Goal: Information Seeking & Learning: Learn about a topic

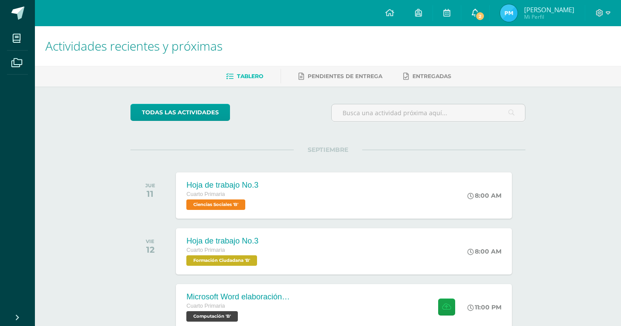
click at [479, 10] on icon at bounding box center [475, 13] width 7 height 8
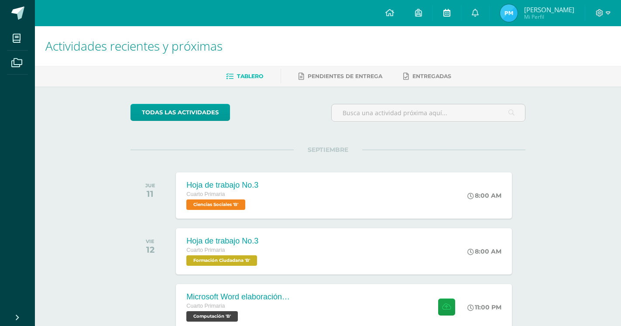
click at [447, 7] on link at bounding box center [447, 13] width 28 height 26
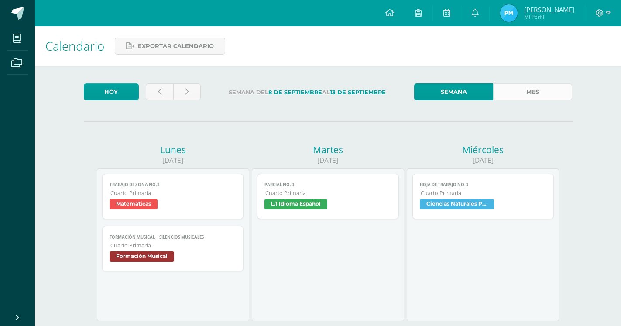
click at [537, 93] on link "Mes" at bounding box center [533, 91] width 79 height 17
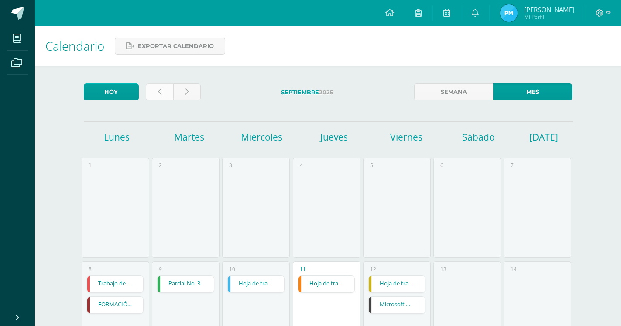
click at [155, 90] on link at bounding box center [160, 91] width 28 height 17
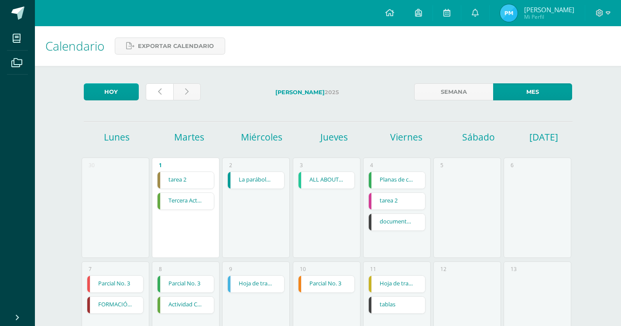
click at [170, 94] on link at bounding box center [160, 91] width 28 height 17
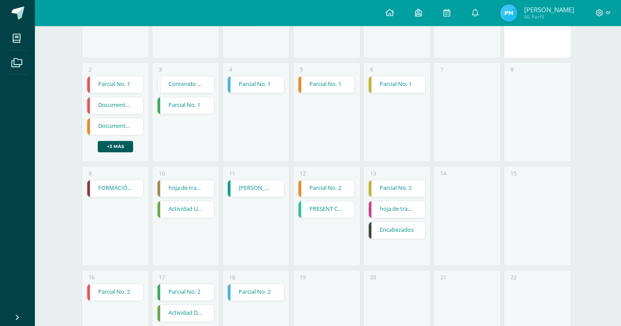
scroll to position [223, 0]
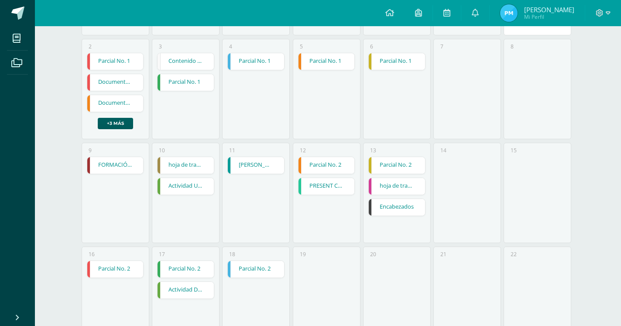
click at [128, 157] on link "FORMACIÓN MUSICAL  MELÓDIA EN FLAUTA" at bounding box center [115, 165] width 56 height 17
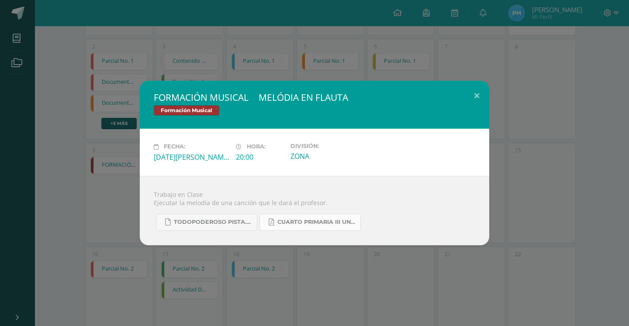
click at [292, 218] on link "CUARTO PRIMARIA III UNIDAD.pdf" at bounding box center [309, 222] width 101 height 17
click at [473, 96] on button at bounding box center [476, 96] width 25 height 30
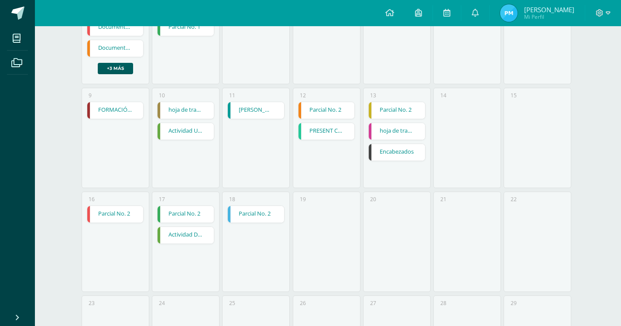
scroll to position [100, 0]
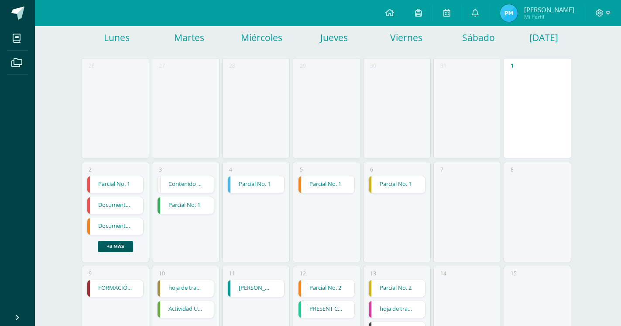
click at [176, 280] on link "hoja de trabajo 1" at bounding box center [186, 288] width 56 height 17
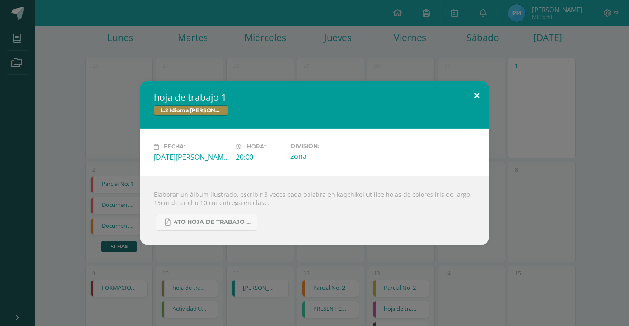
click at [482, 98] on button at bounding box center [476, 96] width 25 height 30
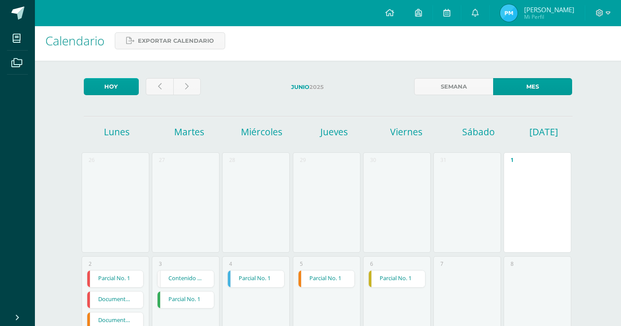
scroll to position [0, 0]
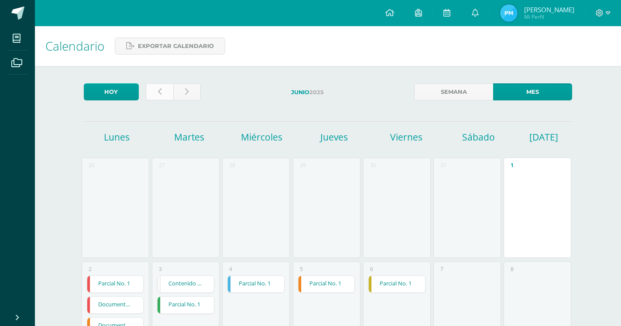
click at [156, 95] on link at bounding box center [160, 91] width 28 height 17
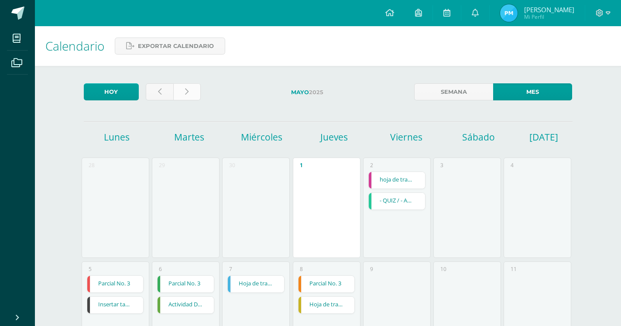
click at [195, 90] on link at bounding box center [187, 91] width 28 height 17
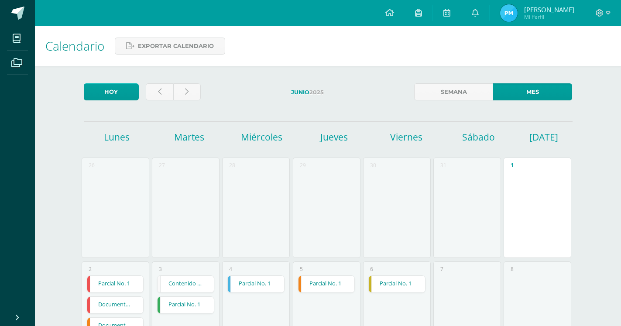
click at [186, 101] on div at bounding box center [173, 93] width 62 height 21
click at [181, 90] on link at bounding box center [187, 91] width 28 height 17
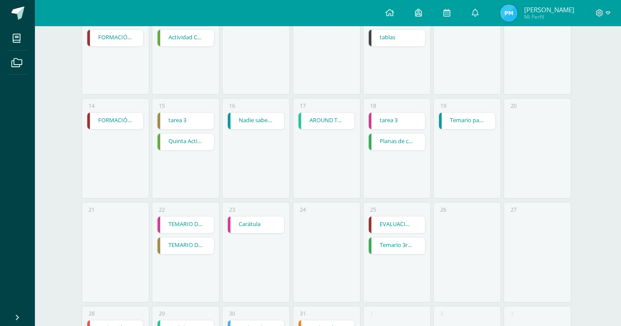
scroll to position [352, 0]
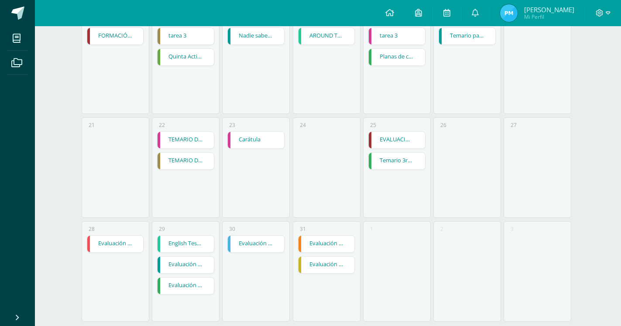
click at [391, 132] on link "EVALUACIÓN" at bounding box center [397, 140] width 56 height 17
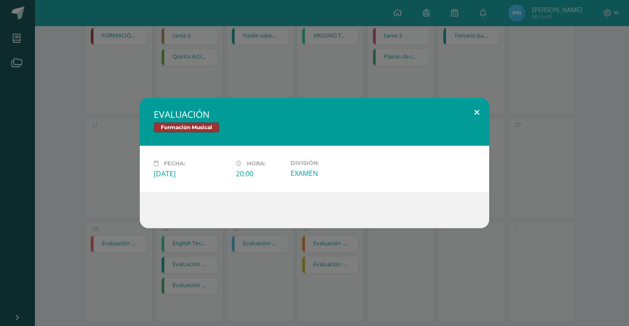
click at [484, 110] on button at bounding box center [476, 113] width 25 height 30
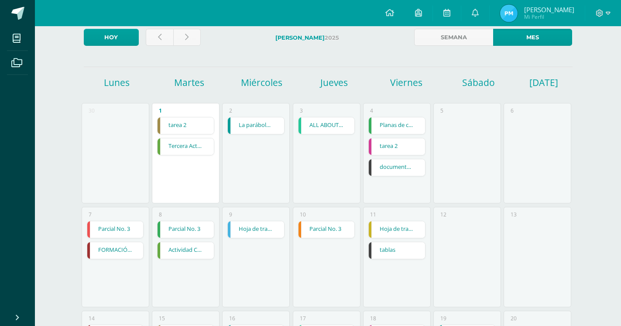
scroll to position [0, 0]
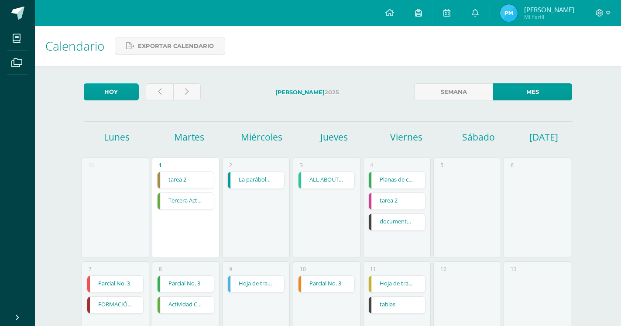
click at [205, 89] on div "[DATE]" at bounding box center [307, 93] width 207 height 21
click at [183, 93] on link at bounding box center [187, 91] width 28 height 17
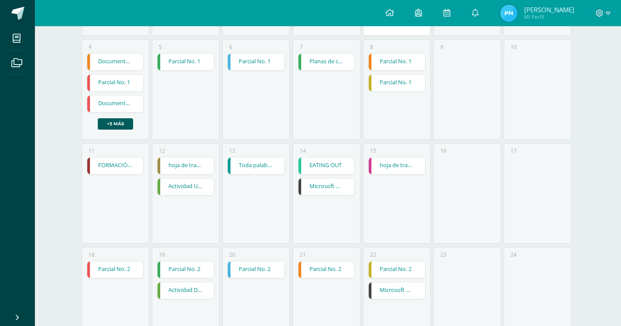
scroll to position [223, 0]
click at [117, 157] on link "FORMACIÓN MUSICAL  EJERCICIO RITMICO" at bounding box center [115, 165] width 56 height 17
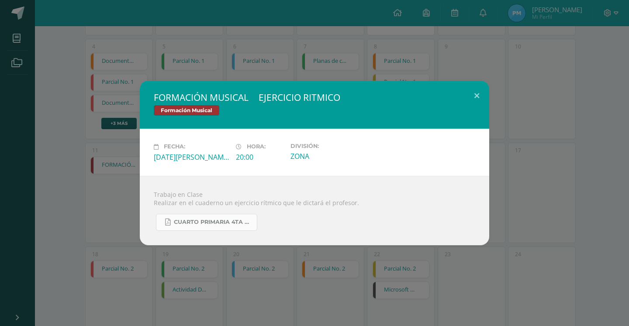
click at [248, 224] on span "CUARTO PRIMARIA 4TA UNIDAD.pdf" at bounding box center [213, 222] width 79 height 7
click at [490, 94] on div "FORMACIÓN MUSICAL  EJERCICIO RITMICO Formación Musical Fecha: Lunes 11 de Agos…" at bounding box center [314, 163] width 622 height 164
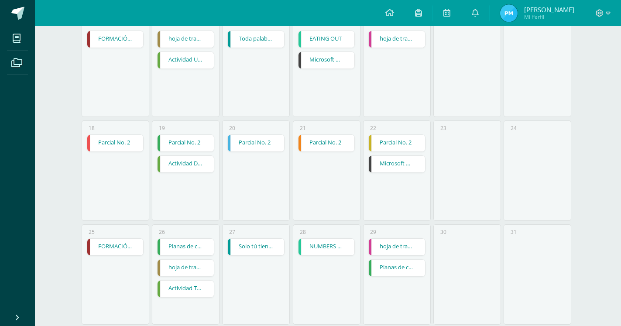
scroll to position [352, 0]
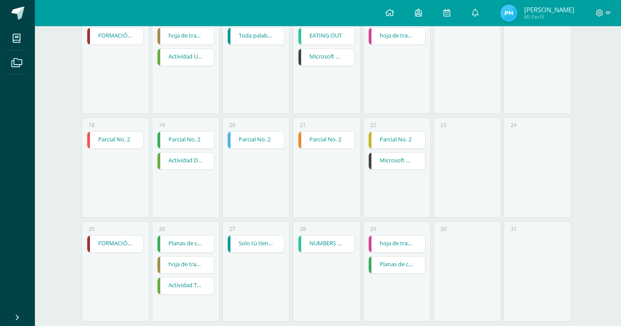
click at [100, 236] on link "FORMACIÓN MUSICAL  MELODIA EN FLAUTA" at bounding box center [115, 244] width 56 height 17
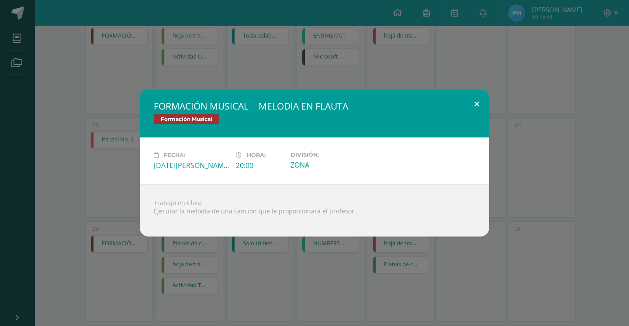
click at [468, 108] on button at bounding box center [476, 105] width 25 height 30
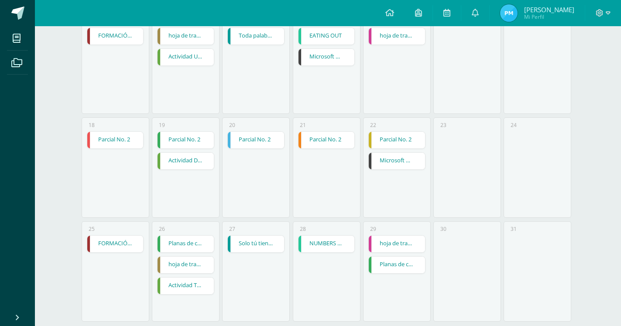
click at [177, 278] on link "Actividad Tres" at bounding box center [186, 286] width 56 height 17
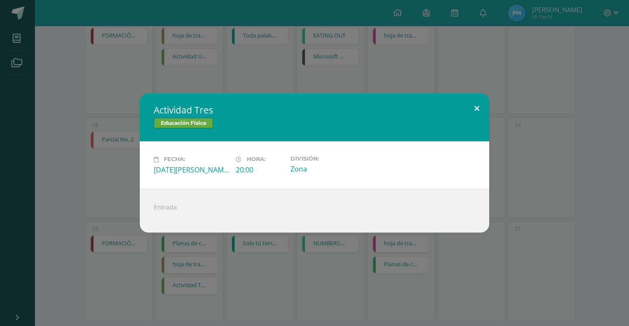
click at [483, 110] on button at bounding box center [476, 108] width 25 height 30
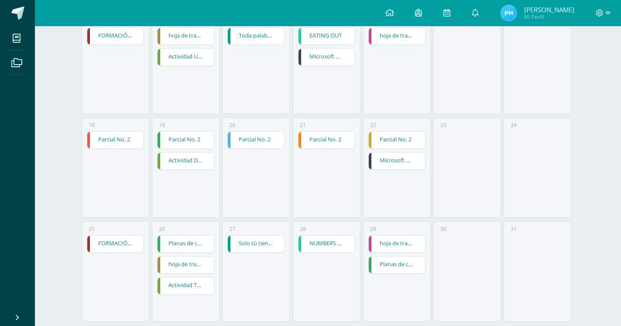
click at [198, 257] on link "hoja de trabajo 2" at bounding box center [186, 265] width 56 height 17
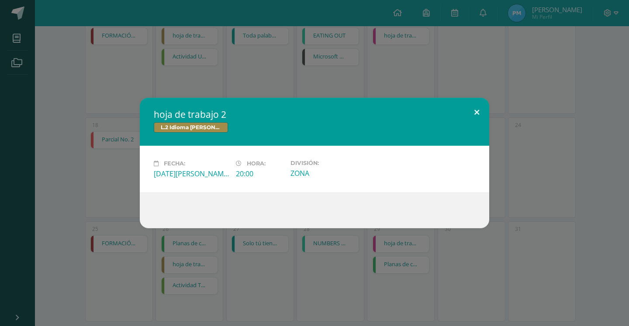
click at [477, 113] on button at bounding box center [476, 113] width 25 height 30
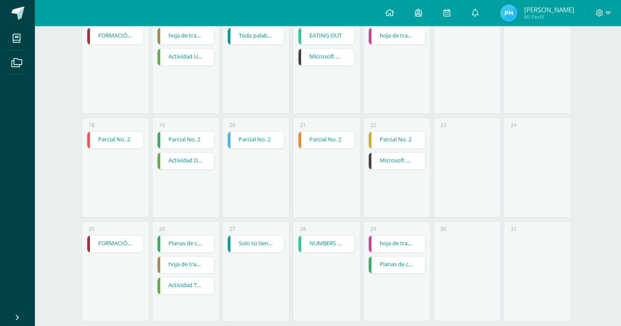
click at [175, 236] on link "Planas de caligrafía" at bounding box center [186, 244] width 56 height 17
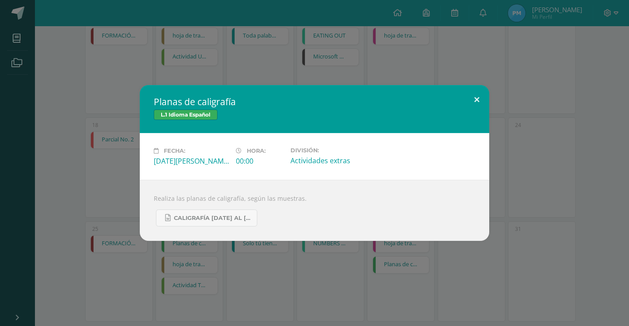
click at [477, 109] on button at bounding box center [476, 100] width 25 height 30
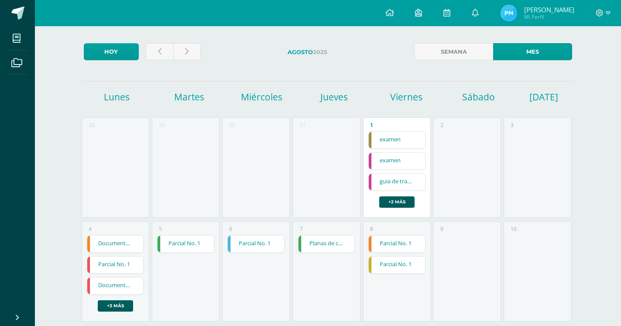
scroll to position [0, 0]
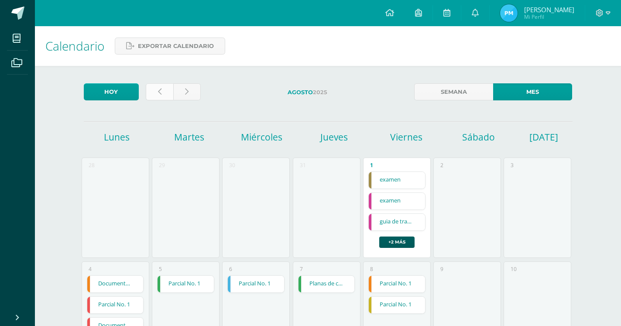
click at [156, 92] on link at bounding box center [160, 91] width 28 height 17
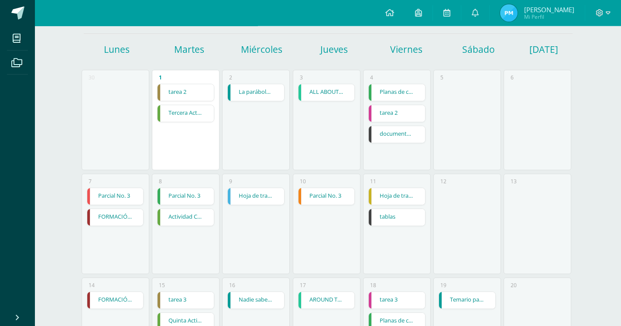
scroll to position [89, 0]
click at [111, 291] on link "FORMACIÓN MUSICAL  SONIDOS INSTRUMENTALES" at bounding box center [115, 299] width 56 height 17
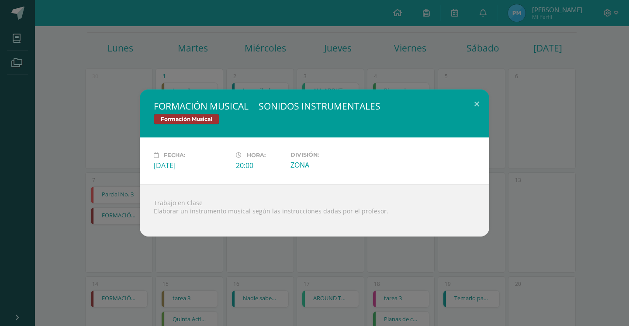
click at [459, 108] on h2 "FORMACIÓN MUSICAL  SONIDOS INSTRUMENTALES" at bounding box center [314, 106] width 321 height 12
click at [464, 113] on div "FORMACIÓN MUSICAL  SONIDOS INSTRUMENTALES Formación Musical" at bounding box center [314, 114] width 349 height 48
click at [472, 105] on button at bounding box center [476, 105] width 25 height 30
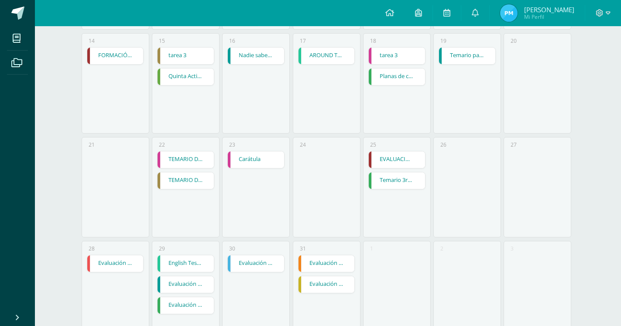
scroll to position [352, 0]
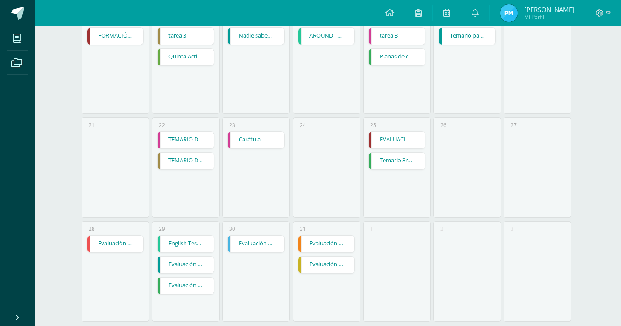
click at [399, 132] on link "EVALUACIÓN" at bounding box center [397, 140] width 56 height 17
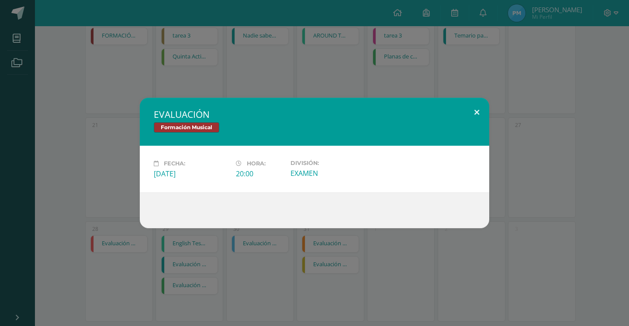
click at [476, 116] on button at bounding box center [476, 113] width 25 height 30
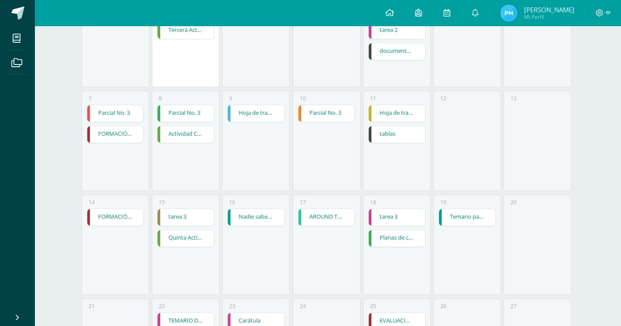
scroll to position [0, 0]
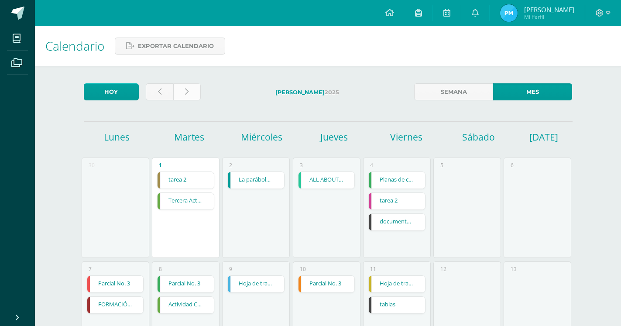
click at [193, 97] on link at bounding box center [187, 91] width 28 height 17
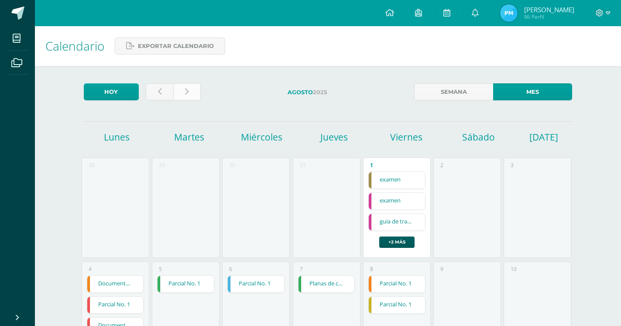
click at [193, 90] on link at bounding box center [187, 91] width 28 height 17
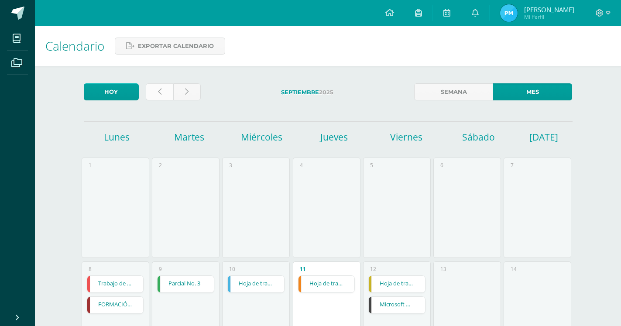
click at [156, 97] on link at bounding box center [160, 91] width 28 height 17
click at [404, 14] on link at bounding box center [390, 13] width 30 height 26
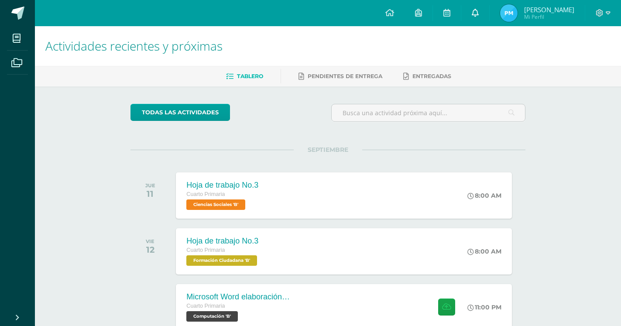
click at [479, 10] on icon at bounding box center [475, 13] width 7 height 8
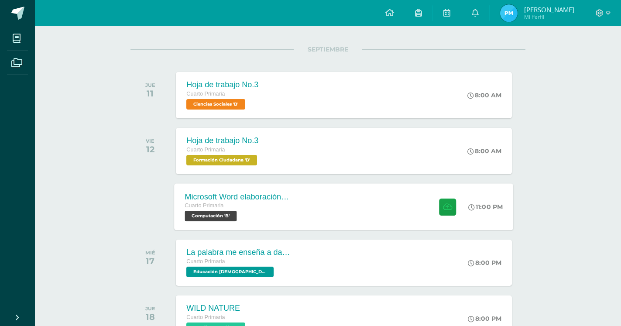
scroll to position [134, 0]
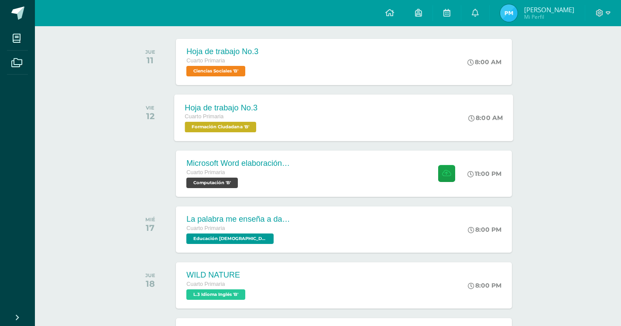
click at [247, 124] on span "Formación Ciudadana 'B'" at bounding box center [221, 127] width 72 height 10
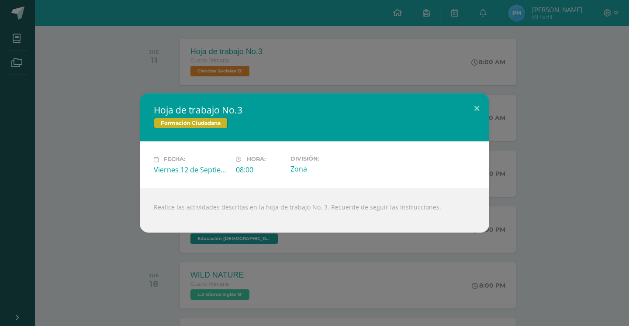
click at [464, 107] on h2 "Hoja de trabajo No.3" at bounding box center [314, 110] width 321 height 12
click at [466, 108] on div "Hoja de trabajo No.3 Formación Ciudadana Fecha: [DATE] Hora: 08:00 División:" at bounding box center [314, 162] width 349 height 139
click at [466, 108] on button at bounding box center [476, 108] width 25 height 30
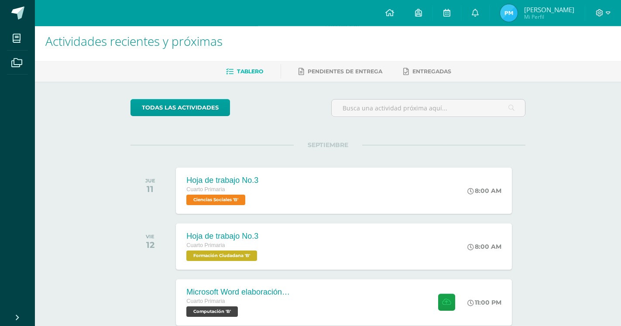
scroll to position [0, 0]
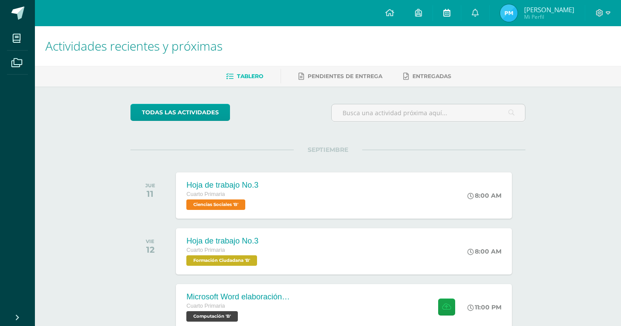
click at [451, 13] on icon at bounding box center [447, 13] width 7 height 8
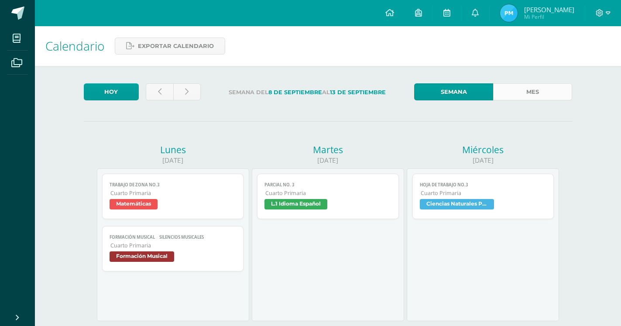
click at [526, 96] on link "Mes" at bounding box center [533, 91] width 79 height 17
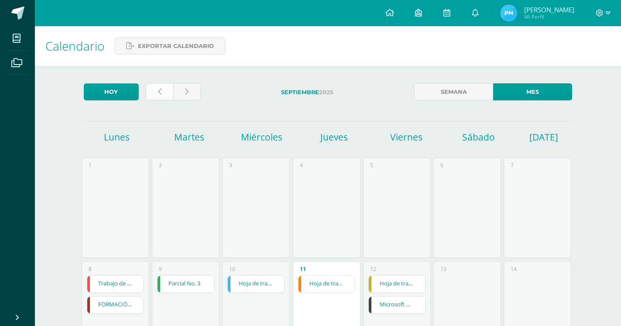
click at [154, 93] on link at bounding box center [160, 91] width 28 height 17
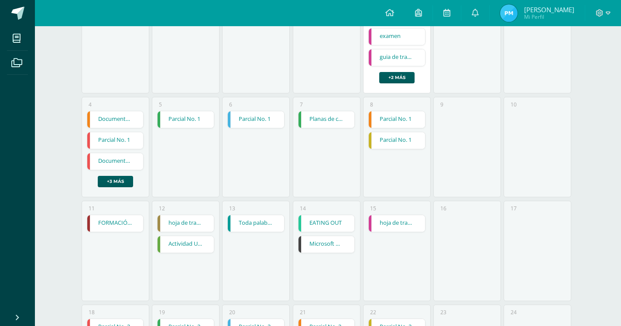
scroll to position [178, 0]
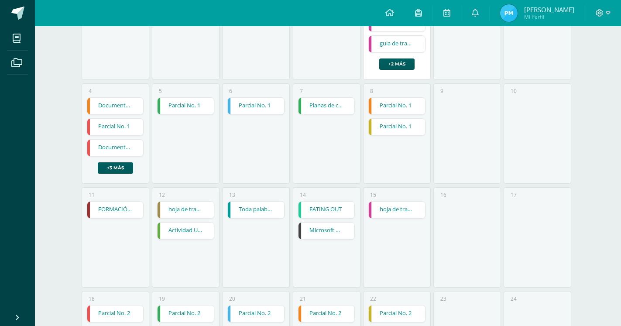
click at [182, 202] on link "hoja de trabajo 1" at bounding box center [186, 210] width 56 height 17
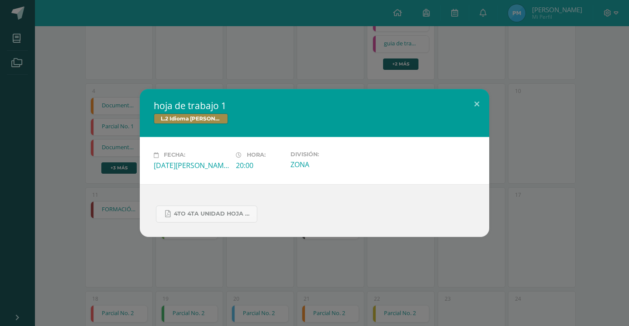
click at [181, 189] on div "4to 4ta unidad hoja de trabajo kaqchikel.pdf" at bounding box center [314, 210] width 349 height 53
click at [469, 101] on button at bounding box center [476, 104] width 25 height 30
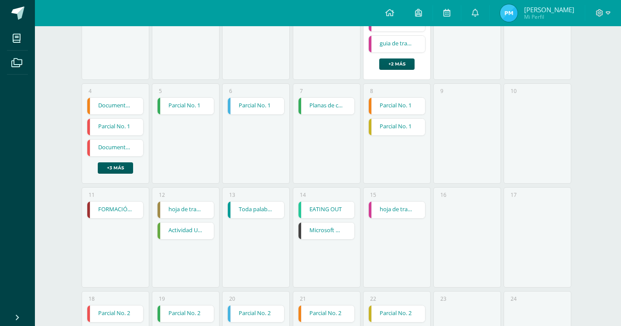
click at [109, 202] on link "FORMACIÓN MUSICAL  EJERCICIO RITMICO" at bounding box center [115, 210] width 56 height 17
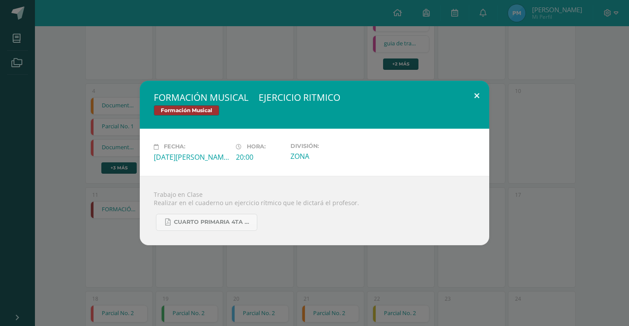
click at [480, 99] on button at bounding box center [476, 96] width 25 height 30
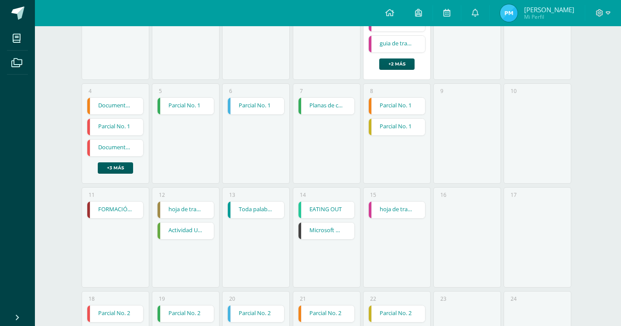
click at [124, 306] on link "Parcial No. 2" at bounding box center [115, 314] width 56 height 17
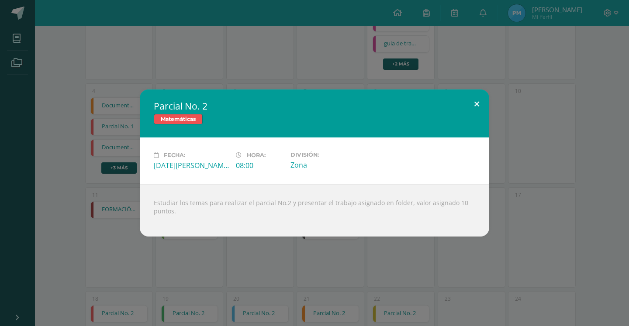
click at [476, 94] on button at bounding box center [476, 105] width 25 height 30
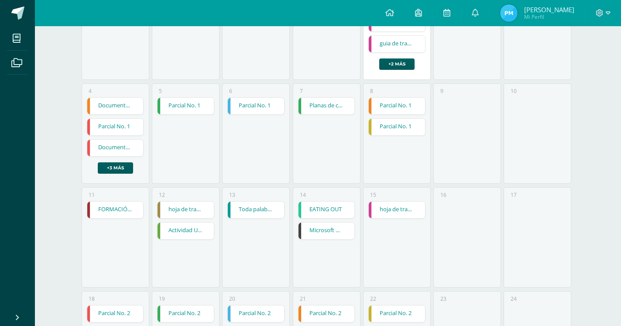
click at [336, 306] on link "Parcial No. 2" at bounding box center [327, 314] width 56 height 17
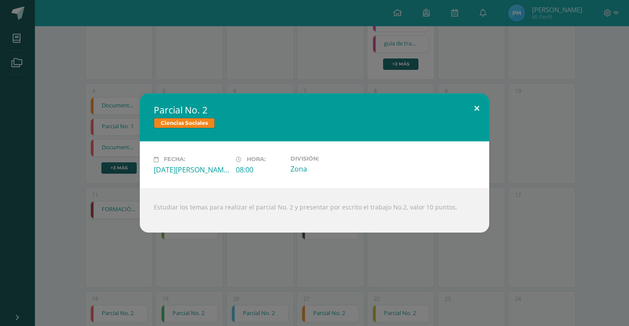
click at [481, 107] on button at bounding box center [476, 108] width 25 height 30
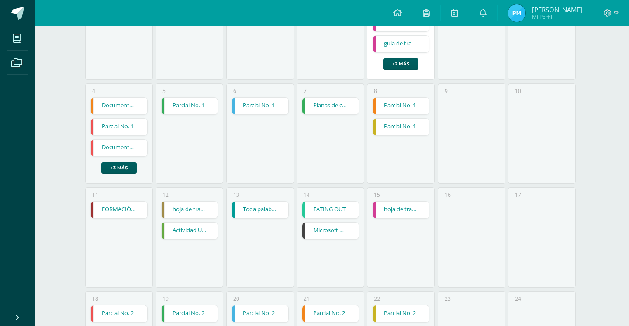
drag, startPoint x: 384, startPoint y: 315, endPoint x: 387, endPoint y: 307, distance: 8.6
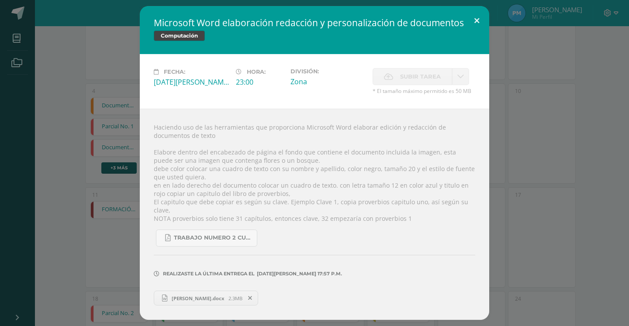
click at [476, 36] on button at bounding box center [476, 21] width 25 height 30
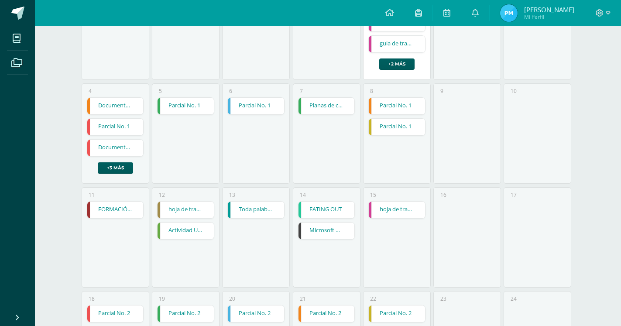
click at [388, 306] on link "Parcial No. 2" at bounding box center [397, 314] width 56 height 17
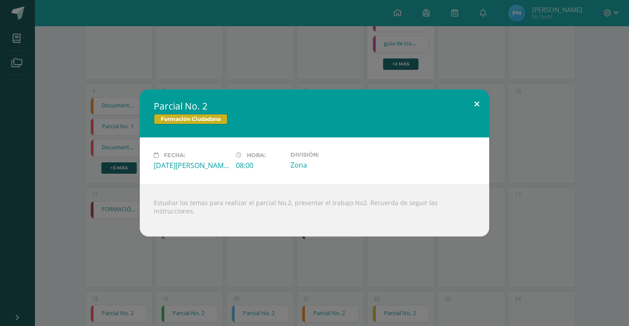
click at [475, 107] on button at bounding box center [476, 105] width 25 height 30
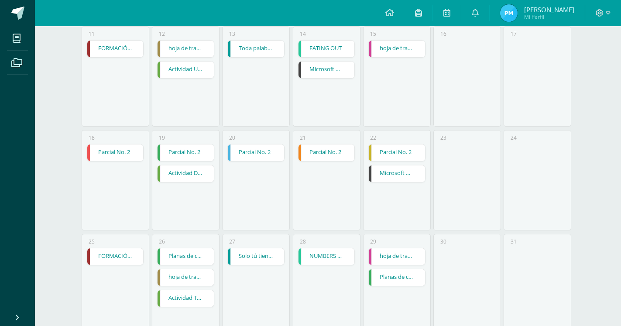
scroll to position [352, 0]
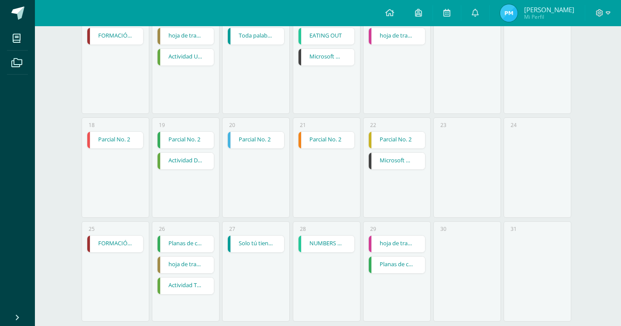
click at [178, 257] on link "hoja de trabajo 2" at bounding box center [186, 265] width 56 height 17
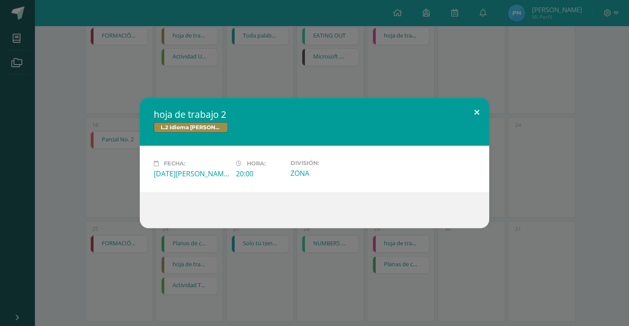
click at [477, 120] on button at bounding box center [476, 113] width 25 height 30
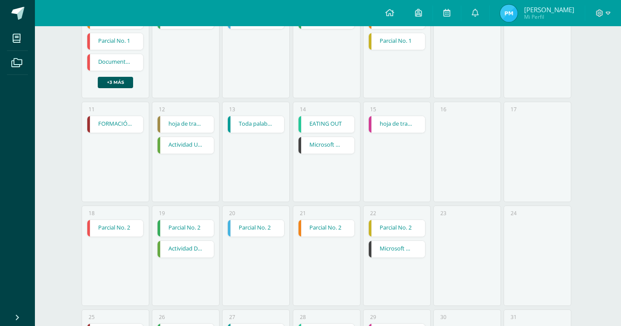
scroll to position [218, 0]
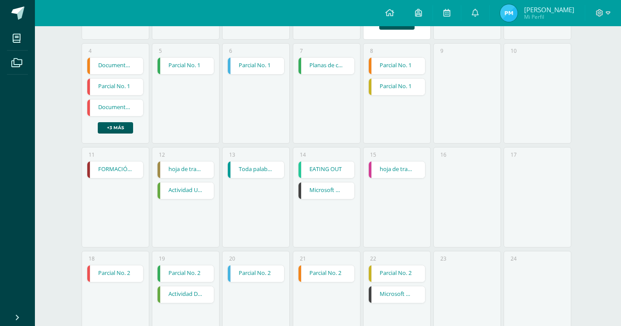
click at [176, 162] on link "hoja de trabajo 1" at bounding box center [186, 170] width 56 height 17
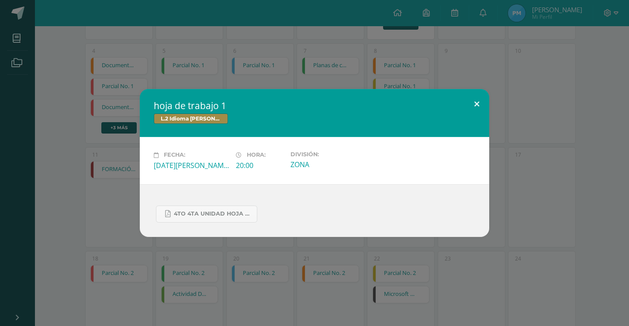
click at [481, 104] on button at bounding box center [476, 104] width 25 height 30
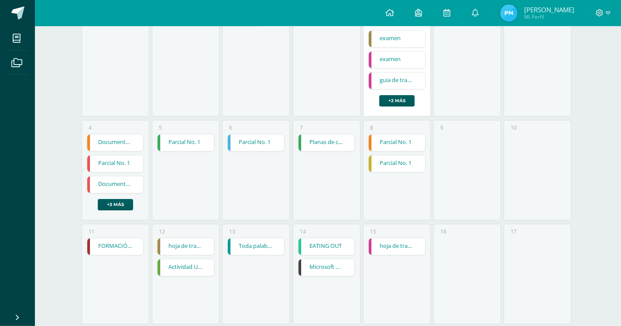
scroll to position [129, 0]
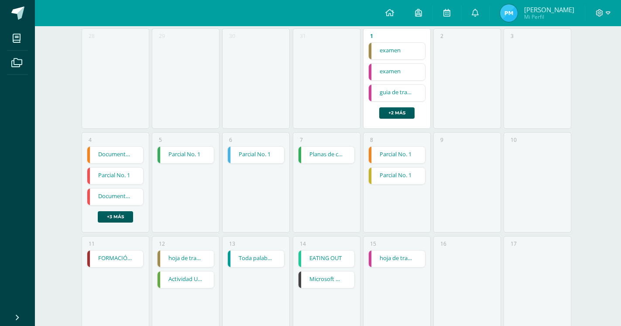
click at [384, 168] on link "Parcial No. 1" at bounding box center [397, 176] width 56 height 17
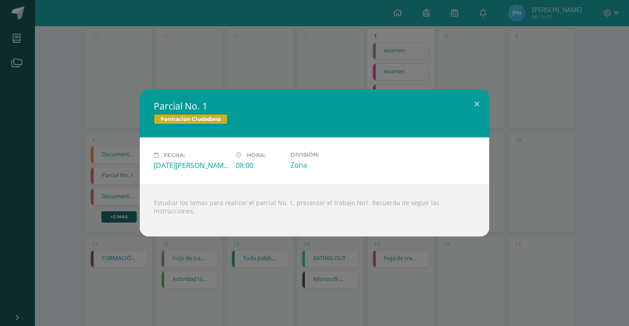
click at [499, 110] on div "Parcial No. 1 Formación Ciudadana Fecha: Viernes 08 de Agosto Hora: 08:00 Divis…" at bounding box center [314, 163] width 622 height 147
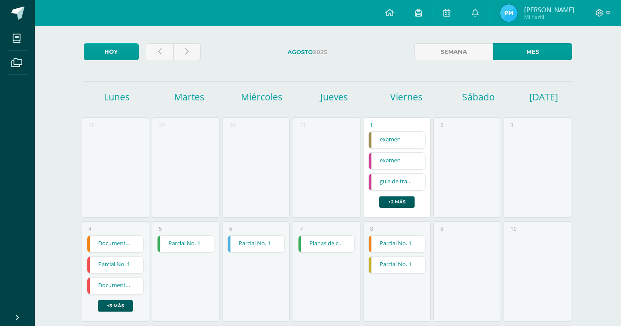
scroll to position [0, 0]
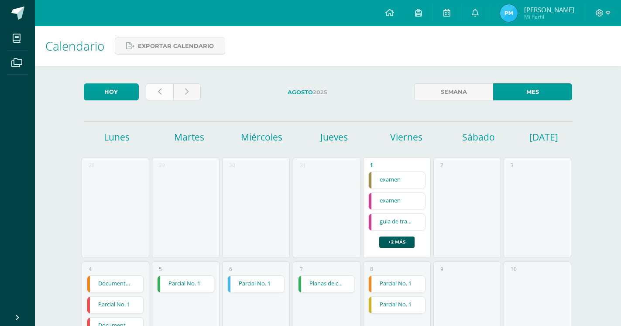
click at [152, 90] on link at bounding box center [160, 91] width 28 height 17
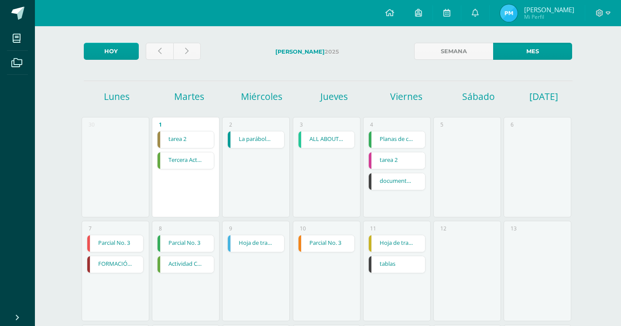
scroll to position [89, 0]
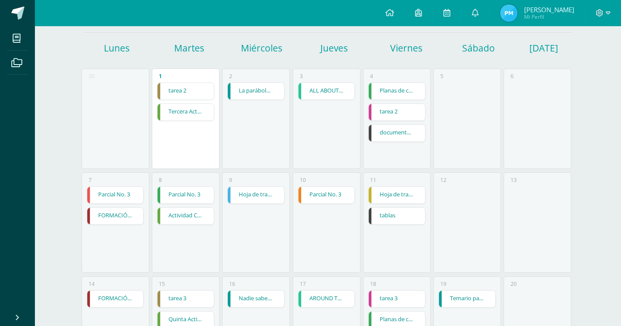
click at [397, 187] on link "Hoja de trabajo No.3" at bounding box center [397, 195] width 56 height 17
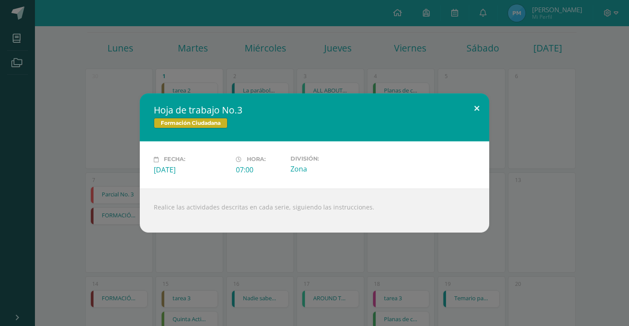
click at [476, 118] on button at bounding box center [476, 108] width 25 height 30
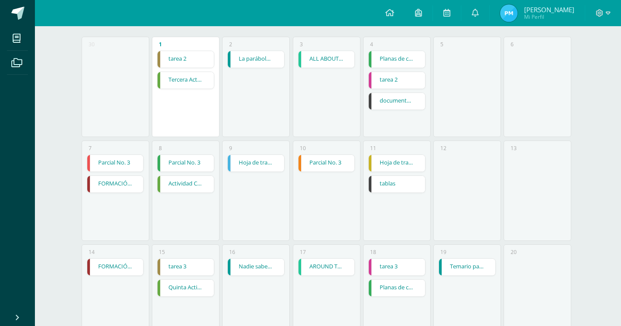
scroll to position [134, 0]
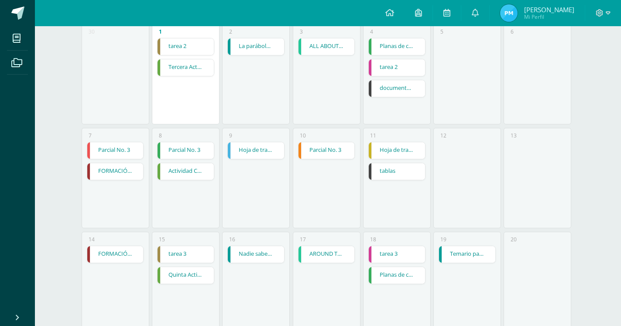
click at [176, 246] on link "tarea 3" at bounding box center [186, 254] width 56 height 17
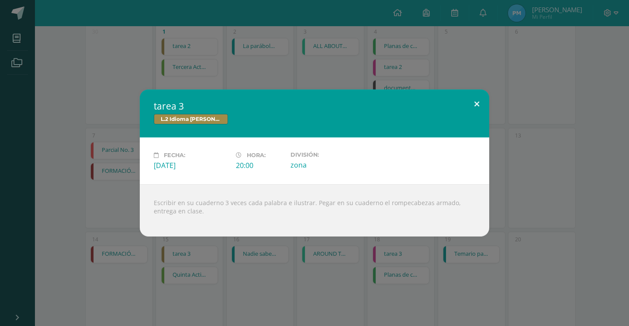
click at [474, 108] on button at bounding box center [476, 105] width 25 height 30
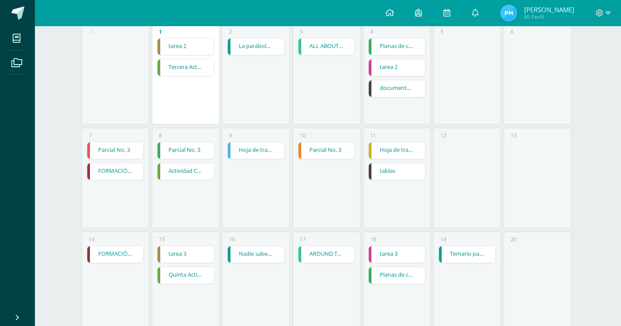
click at [180, 246] on link "tarea 3" at bounding box center [186, 254] width 56 height 17
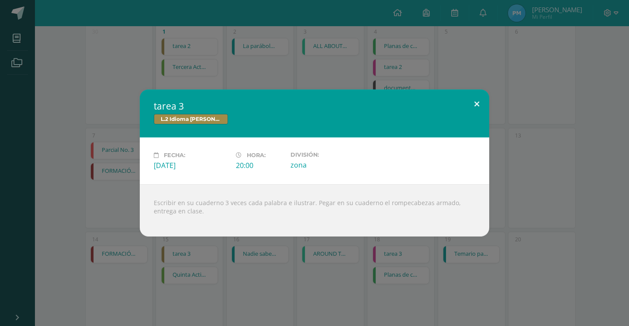
click at [466, 100] on button at bounding box center [476, 105] width 25 height 30
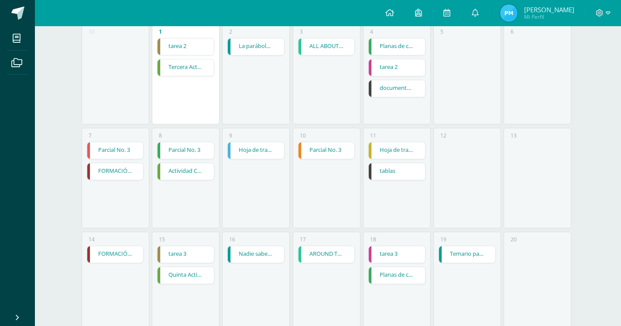
click at [390, 142] on link "Hoja de trabajo No.3" at bounding box center [397, 150] width 56 height 17
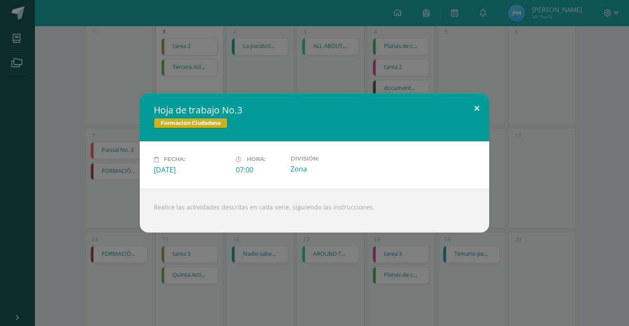
click at [478, 114] on button at bounding box center [476, 108] width 25 height 30
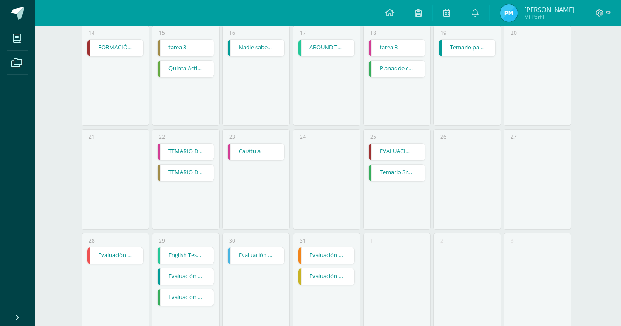
scroll to position [352, 0]
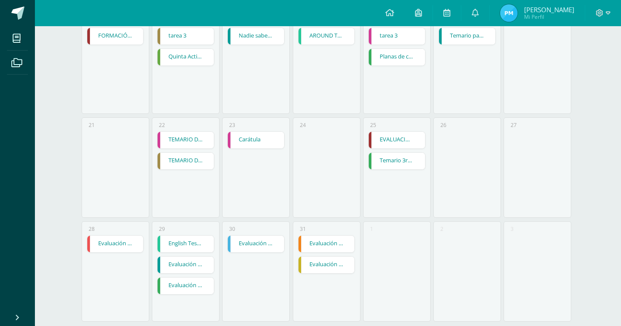
click at [307, 257] on link "Evaluación 3ra unidad" at bounding box center [327, 265] width 56 height 17
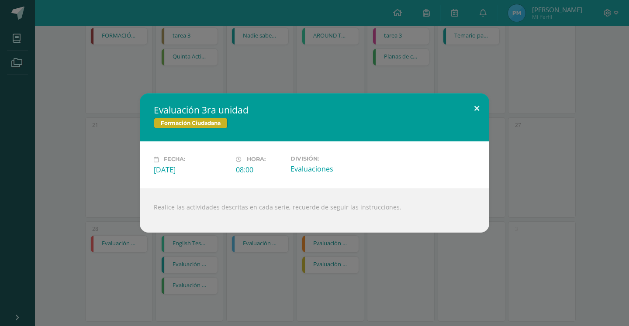
click at [472, 114] on button at bounding box center [476, 108] width 25 height 30
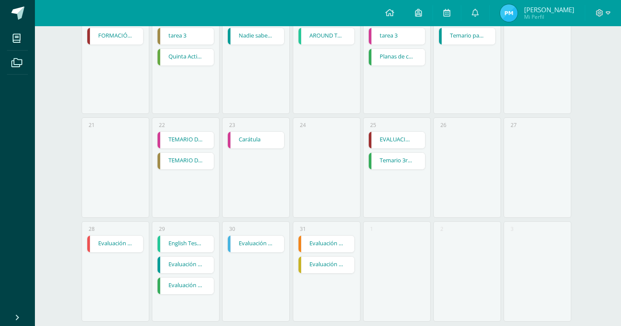
click at [323, 257] on link "Evaluación 3ra unidad" at bounding box center [327, 265] width 56 height 17
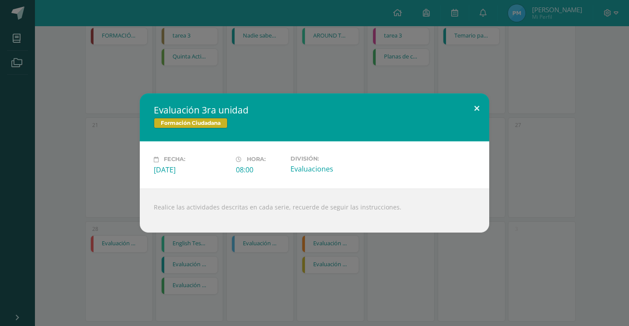
click at [482, 115] on button at bounding box center [476, 108] width 25 height 30
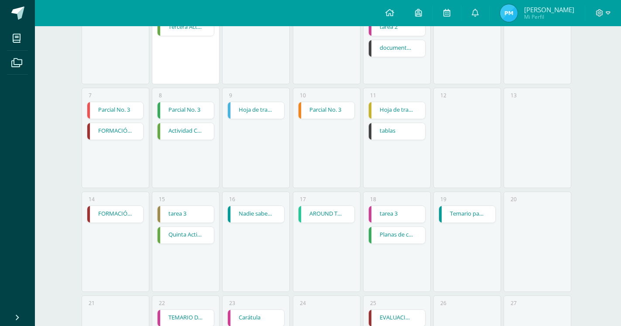
scroll to position [0, 0]
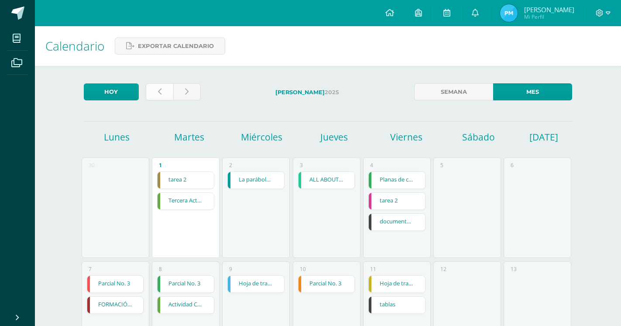
click at [154, 98] on link at bounding box center [160, 91] width 28 height 17
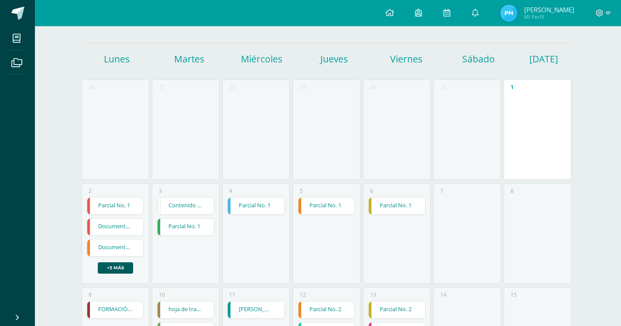
scroll to position [89, 0]
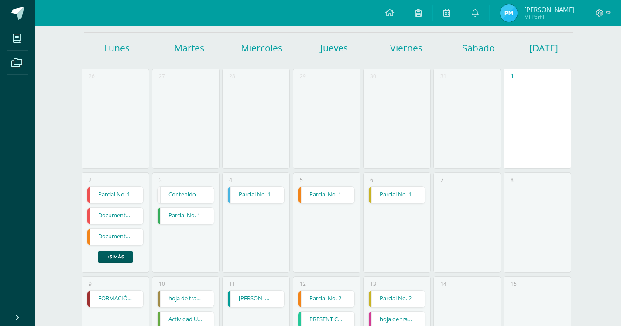
click at [386, 187] on link "Parcial No. 1" at bounding box center [397, 195] width 56 height 17
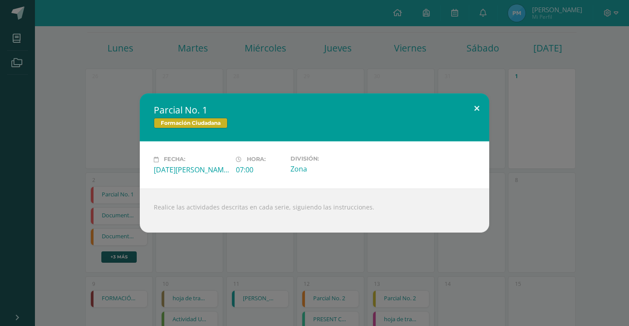
click at [472, 118] on button at bounding box center [476, 108] width 25 height 30
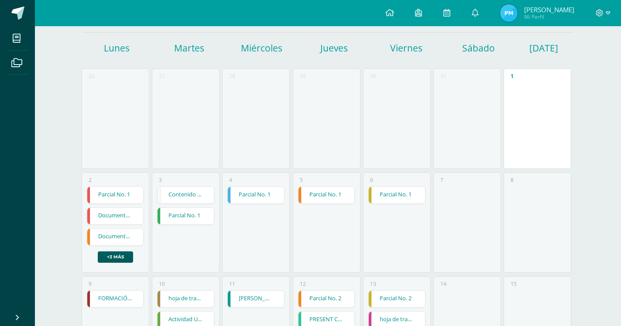
click at [398, 291] on link "Parcial No. 2" at bounding box center [397, 299] width 56 height 17
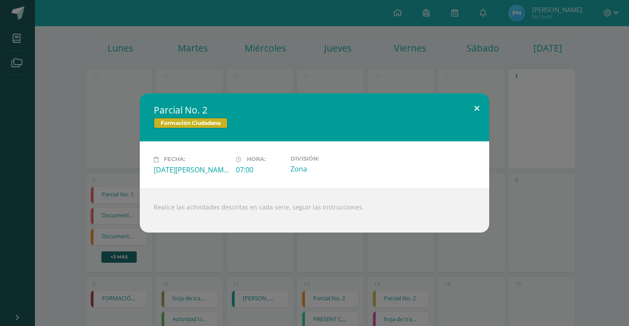
click at [480, 111] on button at bounding box center [476, 108] width 25 height 30
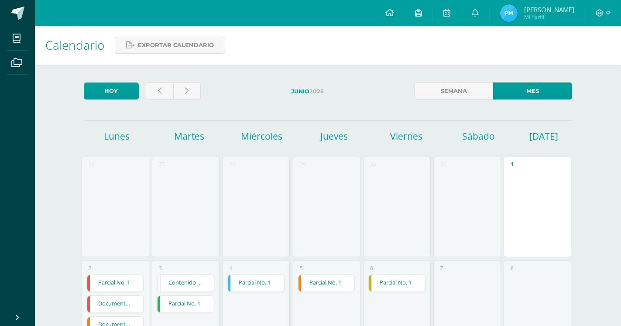
scroll to position [0, 0]
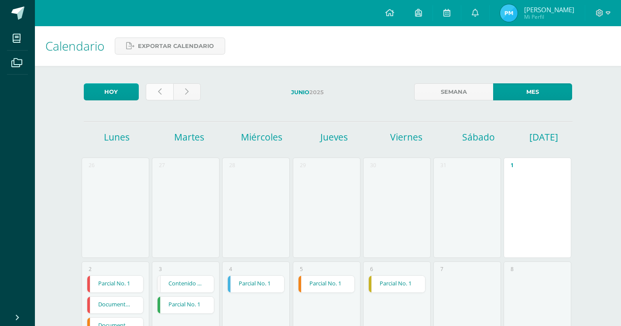
click at [168, 100] on link at bounding box center [160, 91] width 28 height 17
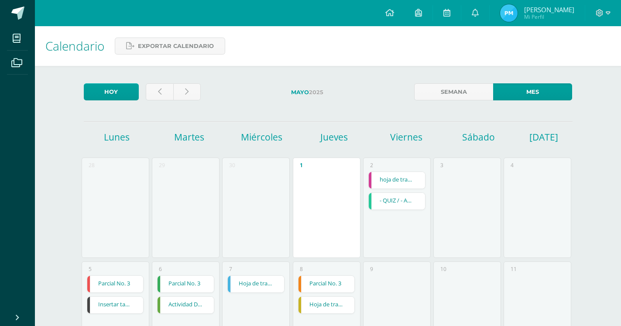
scroll to position [89, 0]
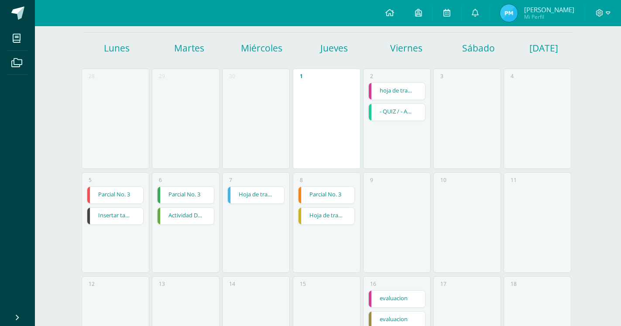
click at [319, 208] on link "Hoja de trabajo" at bounding box center [327, 216] width 56 height 17
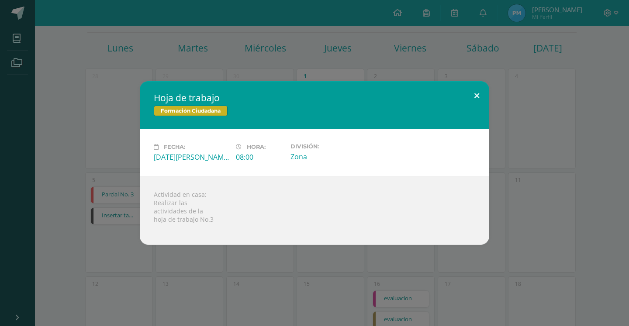
click at [479, 101] on button at bounding box center [476, 96] width 25 height 30
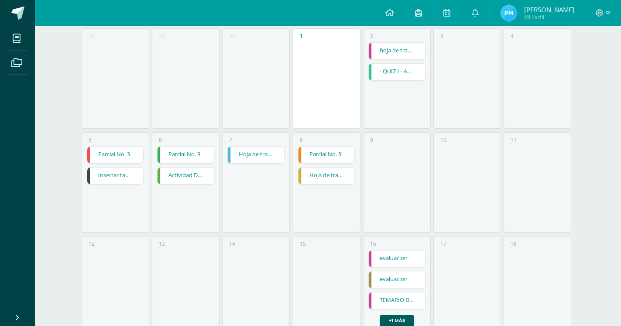
scroll to position [0, 0]
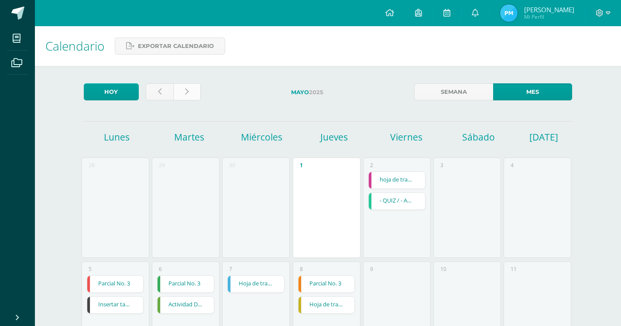
click at [185, 87] on link at bounding box center [187, 91] width 28 height 17
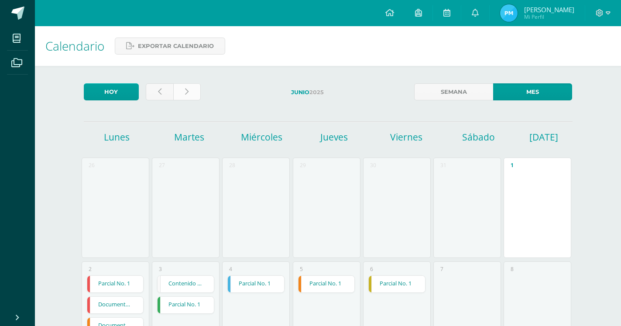
click at [179, 94] on link at bounding box center [187, 91] width 28 height 17
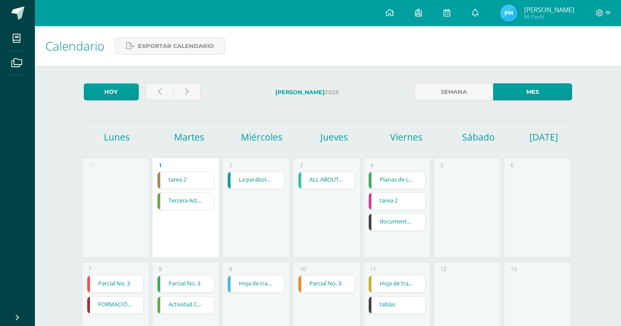
drag, startPoint x: 228, startPoint y: 129, endPoint x: 413, endPoint y: 262, distance: 227.6
click at [393, 276] on link "Hoja de trabajo No.3" at bounding box center [397, 284] width 56 height 17
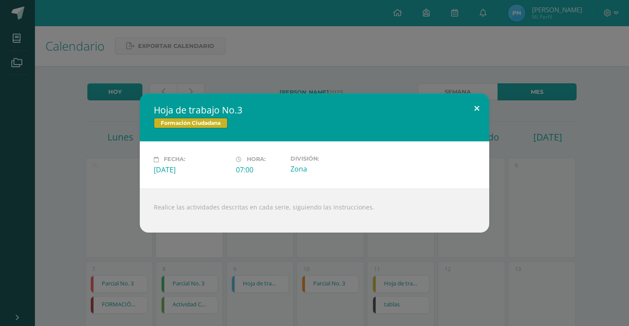
click at [473, 110] on button at bounding box center [476, 108] width 25 height 30
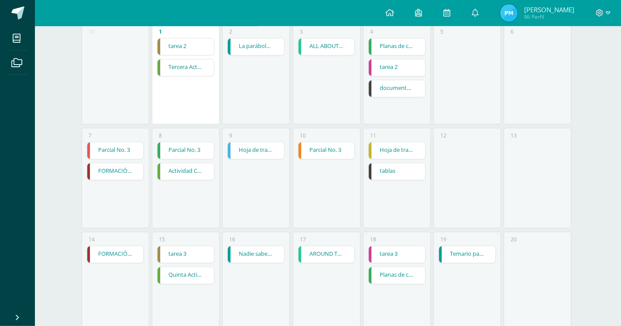
scroll to position [352, 0]
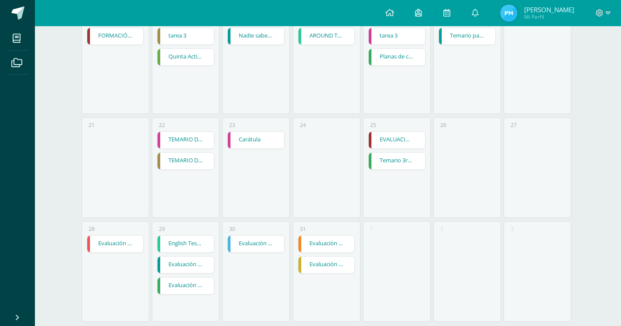
click at [310, 257] on link "Evaluación 3ra unidad" at bounding box center [327, 265] width 56 height 17
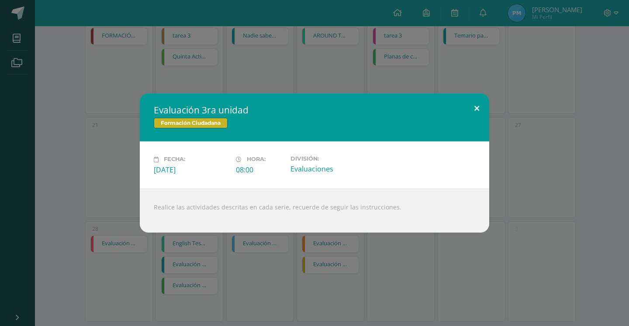
click at [473, 117] on button at bounding box center [476, 108] width 25 height 30
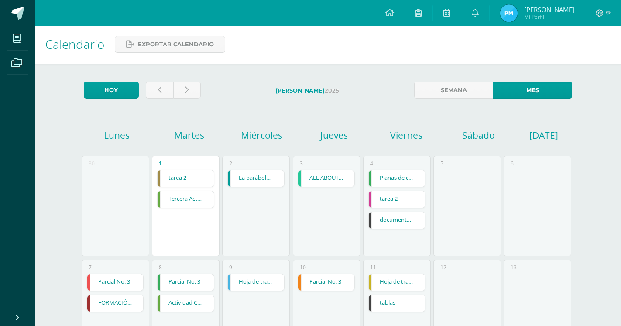
scroll to position [0, 0]
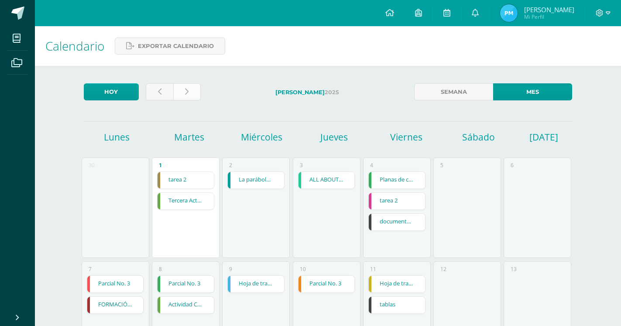
click at [188, 85] on link at bounding box center [187, 91] width 28 height 17
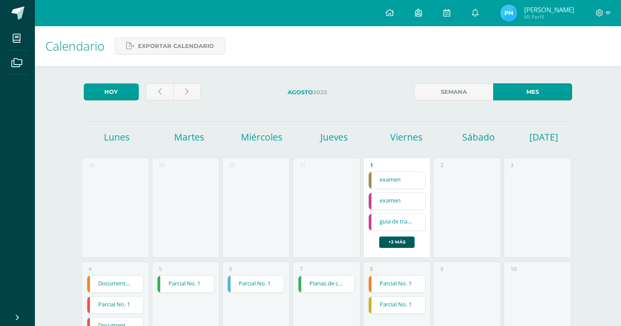
click at [391, 297] on link "Parcial No. 1" at bounding box center [397, 305] width 56 height 17
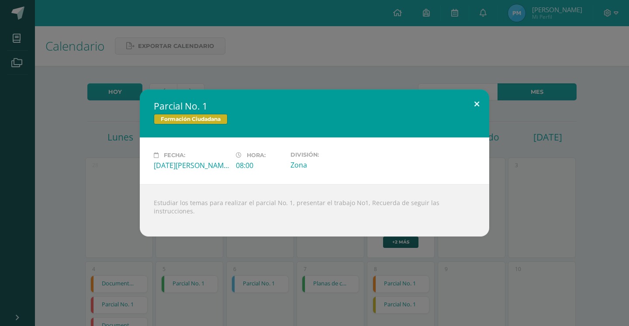
click at [471, 109] on button at bounding box center [476, 105] width 25 height 30
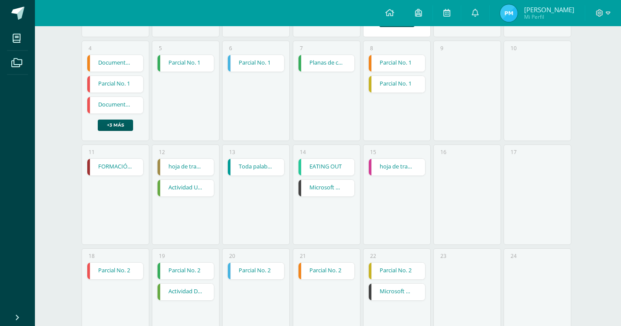
scroll to position [312, 0]
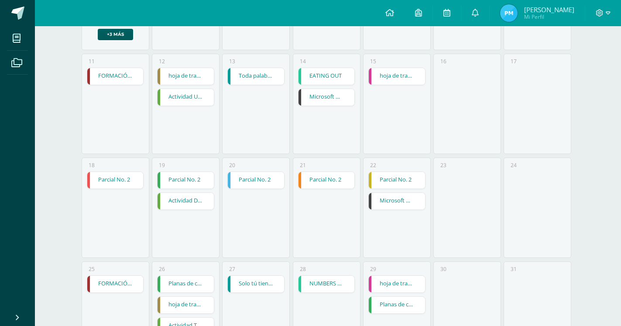
click at [406, 172] on link "Parcial No. 2" at bounding box center [397, 180] width 56 height 17
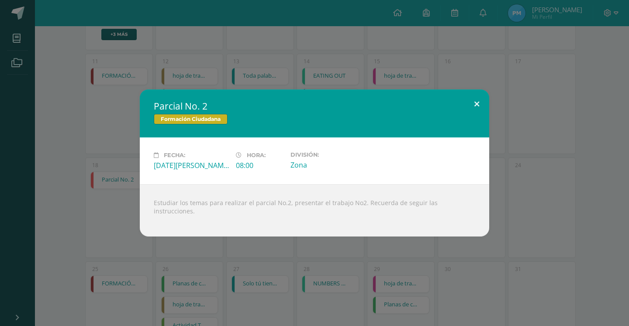
click at [476, 118] on button at bounding box center [476, 105] width 25 height 30
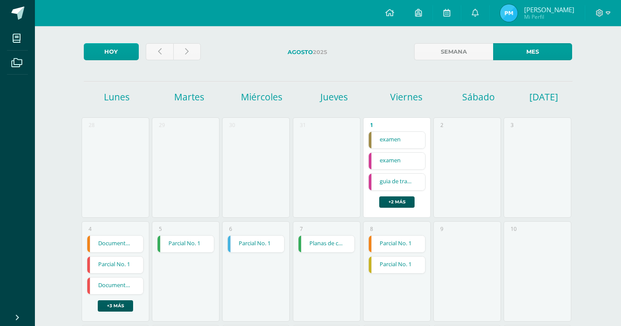
scroll to position [0, 0]
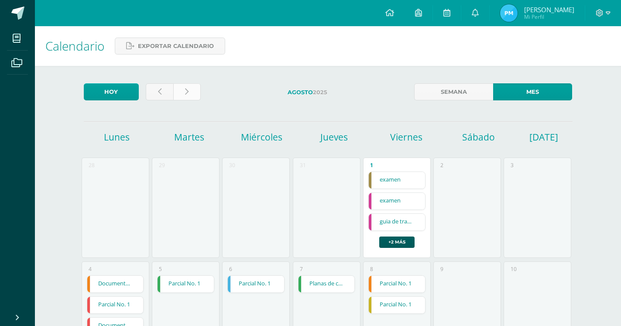
click at [178, 91] on link at bounding box center [187, 91] width 28 height 17
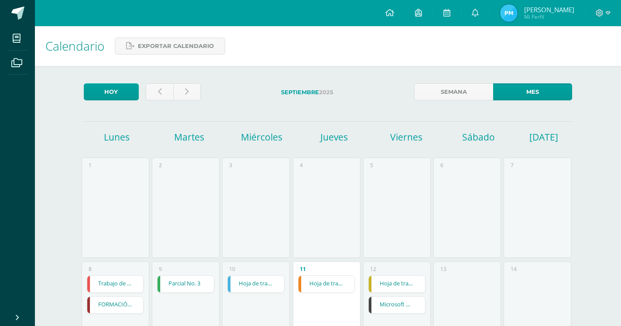
click at [390, 276] on link "Hoja de trabajo No.3" at bounding box center [397, 284] width 56 height 17
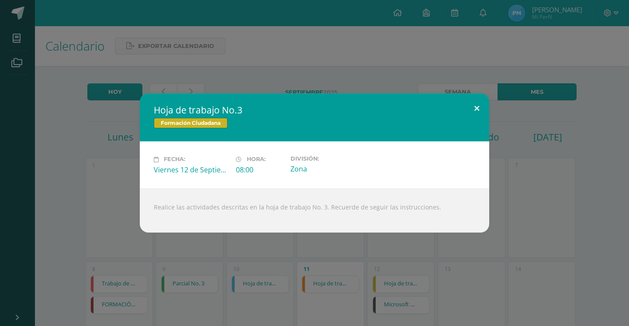
click at [483, 112] on button at bounding box center [476, 108] width 25 height 30
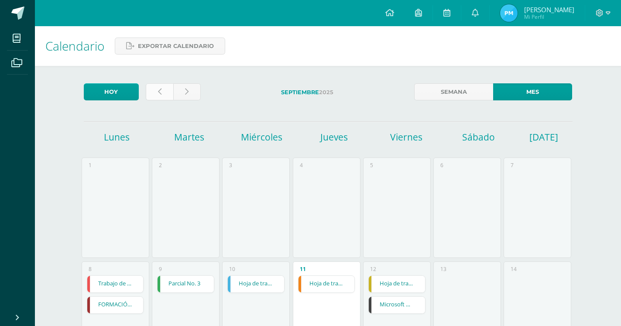
click at [150, 93] on link at bounding box center [160, 91] width 28 height 17
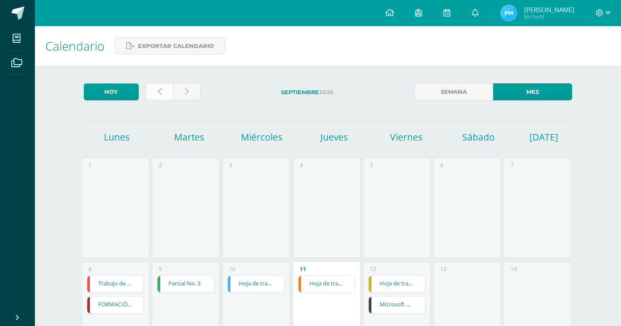
click at [150, 93] on link at bounding box center [160, 91] width 28 height 17
click at [373, 88] on label "Septiembre 2025" at bounding box center [308, 92] width 200 height 18
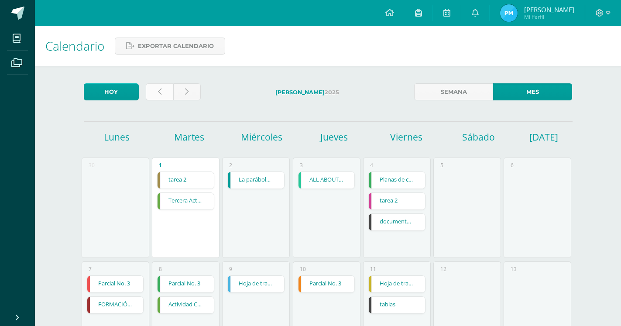
click at [159, 89] on icon at bounding box center [159, 91] width 3 height 7
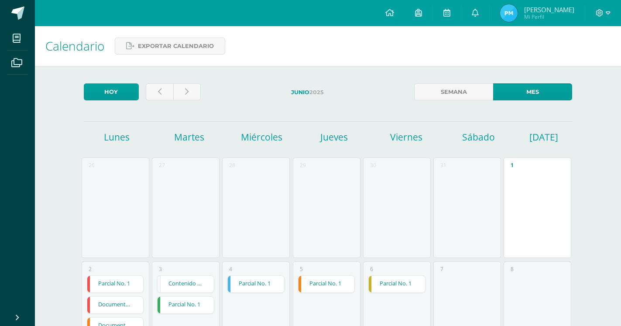
click at [388, 276] on link "Parcial No. 1" at bounding box center [397, 284] width 56 height 17
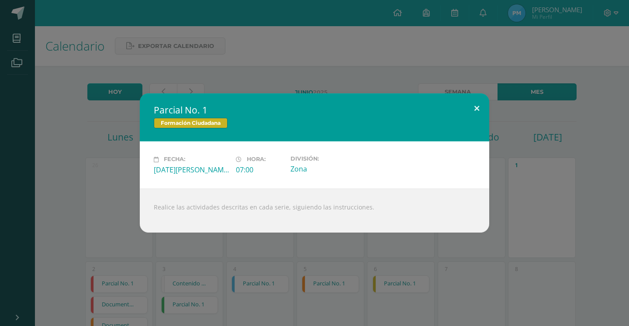
click at [470, 111] on button at bounding box center [476, 108] width 25 height 30
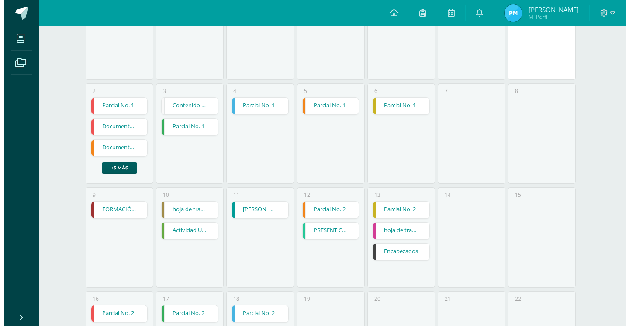
scroll to position [267, 0]
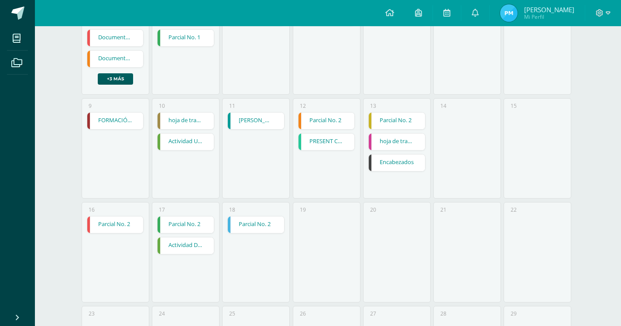
click at [404, 113] on link "Parcial No. 2" at bounding box center [397, 121] width 56 height 17
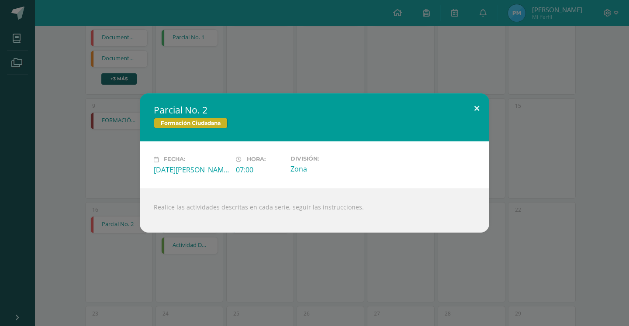
click at [472, 109] on button at bounding box center [476, 108] width 25 height 30
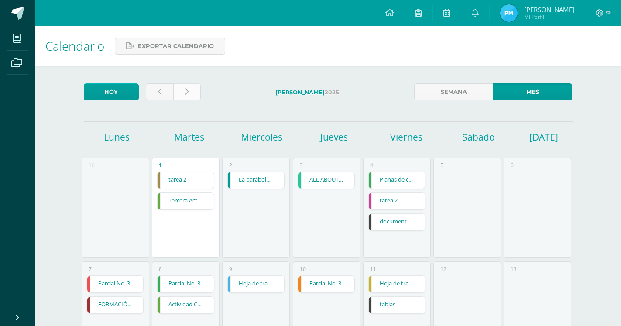
click at [189, 90] on icon at bounding box center [186, 91] width 3 height 7
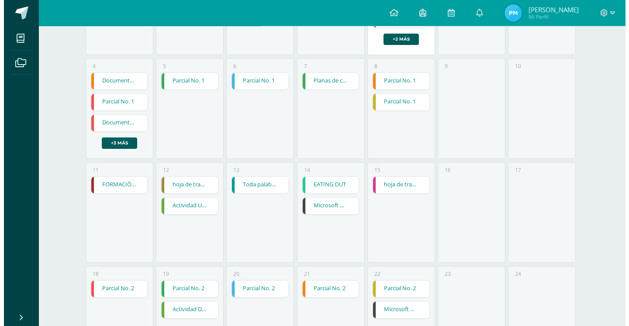
scroll to position [218, 0]
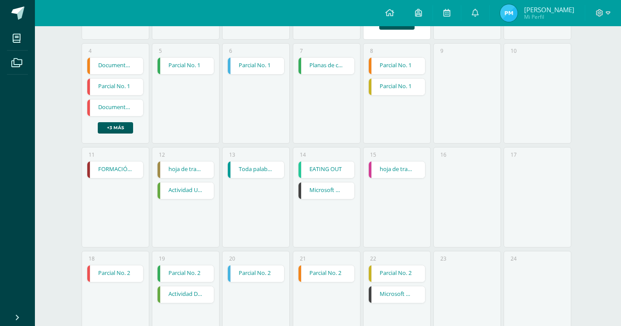
click at [387, 162] on link "hoja de trabajo 1" at bounding box center [397, 170] width 56 height 17
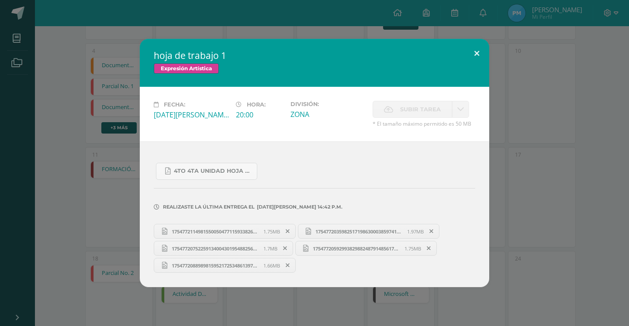
click at [470, 62] on button at bounding box center [476, 54] width 25 height 30
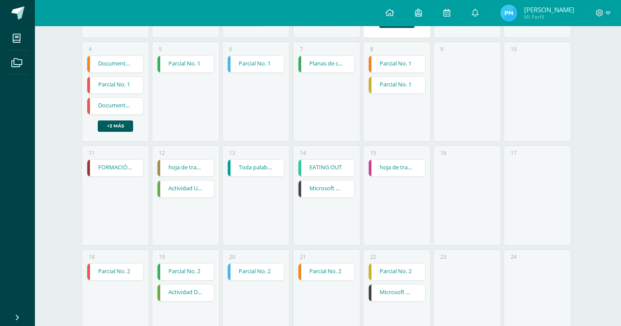
scroll to position [352, 0]
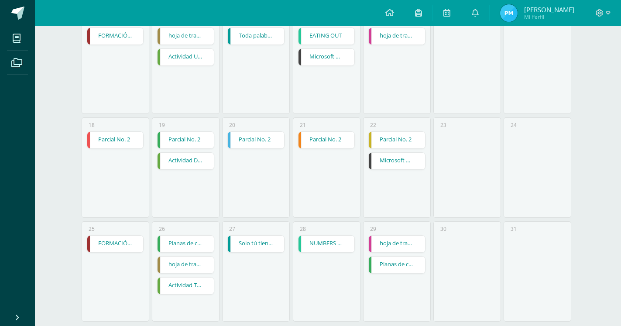
click at [118, 236] on link "FORMACIÓN MUSICAL  MELODIA EN FLAUTA" at bounding box center [115, 244] width 56 height 17
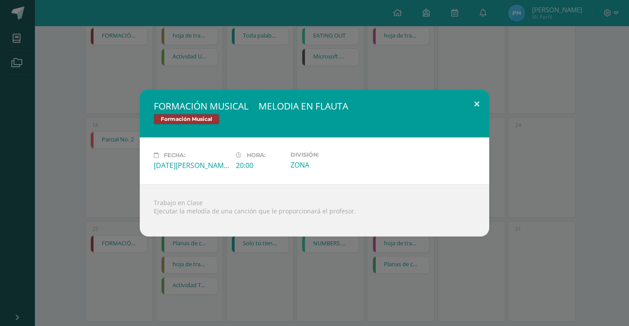
click at [473, 103] on button at bounding box center [476, 105] width 25 height 30
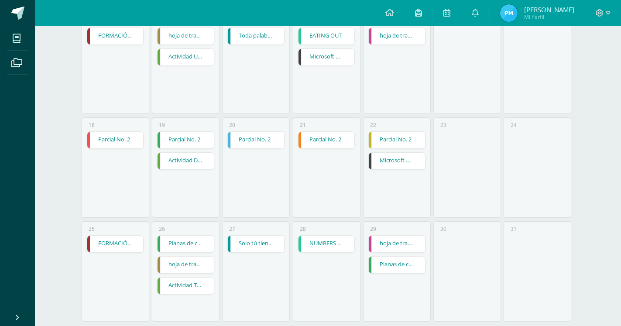
click at [183, 257] on link "hoja de trabajo 2" at bounding box center [186, 265] width 56 height 17
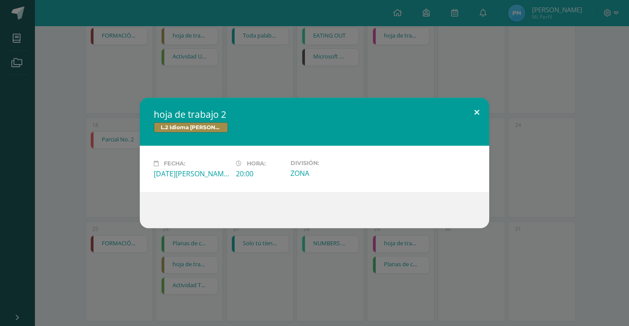
click at [477, 111] on button at bounding box center [476, 113] width 25 height 30
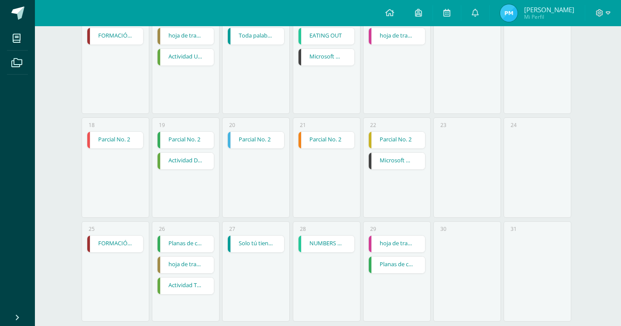
click at [406, 132] on link "Parcial No. 2" at bounding box center [397, 140] width 56 height 17
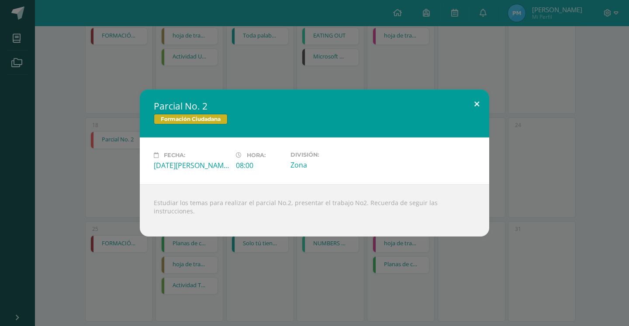
click at [476, 104] on button at bounding box center [476, 105] width 25 height 30
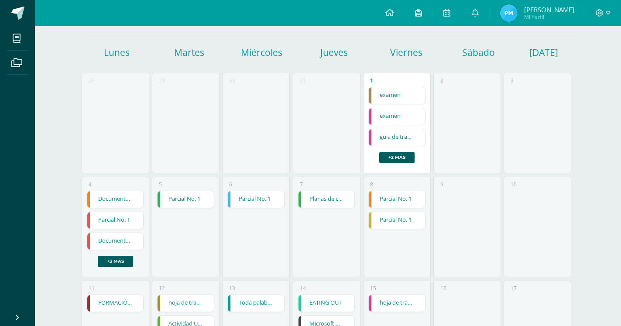
scroll to position [0, 0]
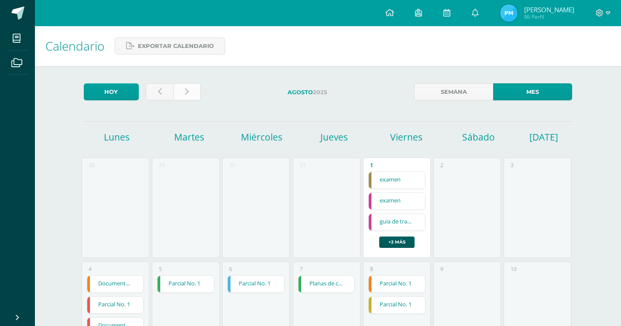
click at [190, 89] on link at bounding box center [187, 91] width 28 height 17
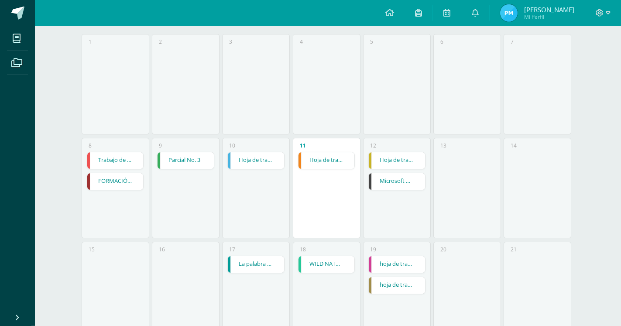
scroll to position [134, 0]
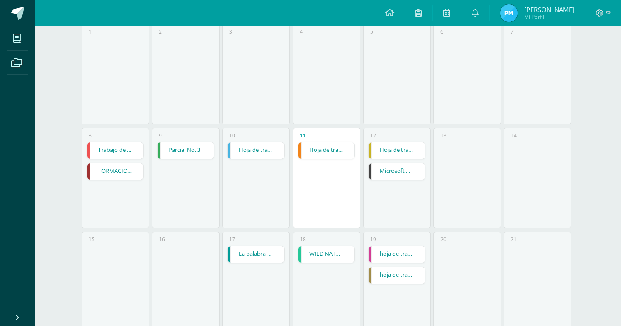
click at [387, 142] on link "Hoja de trabajo No.3" at bounding box center [397, 150] width 56 height 17
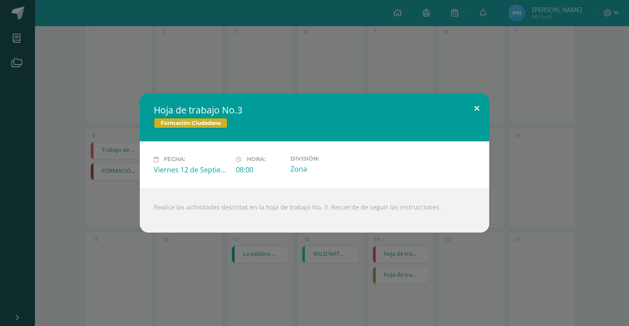
click at [473, 107] on button at bounding box center [476, 108] width 25 height 30
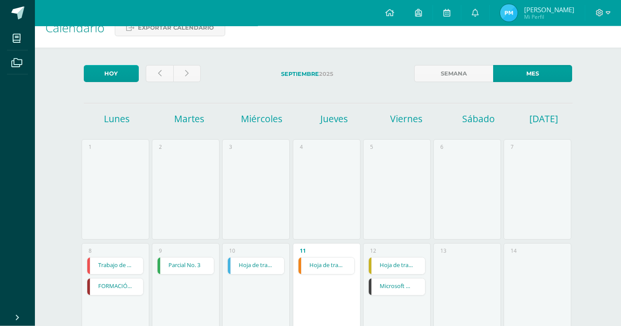
scroll to position [0, 0]
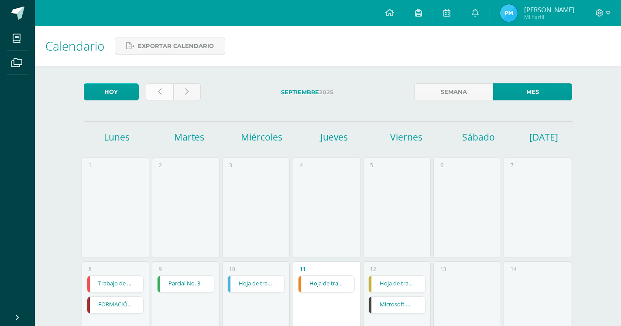
click at [159, 91] on icon at bounding box center [159, 91] width 3 height 7
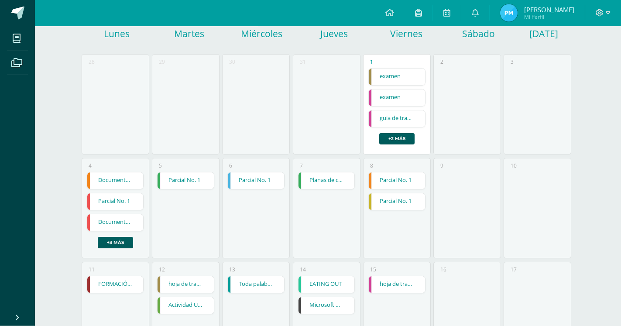
scroll to position [134, 0]
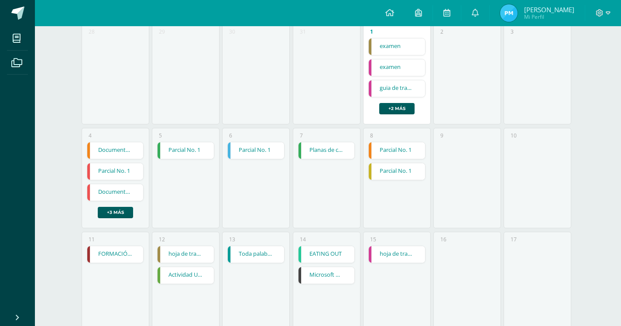
click at [406, 163] on link "Parcial No. 1" at bounding box center [397, 171] width 56 height 17
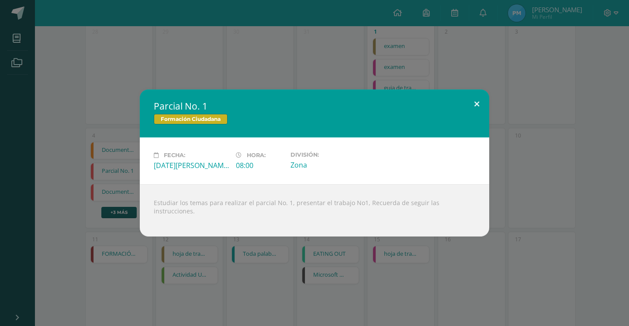
click at [477, 104] on button at bounding box center [476, 105] width 25 height 30
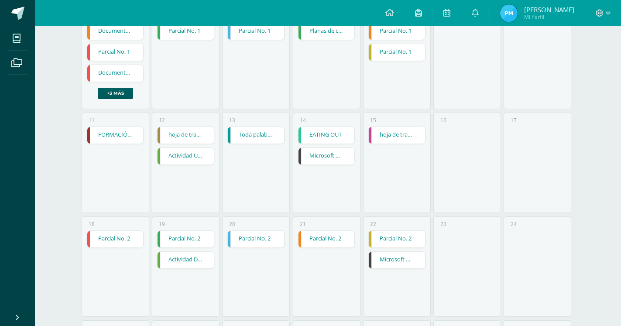
scroll to position [267, 0]
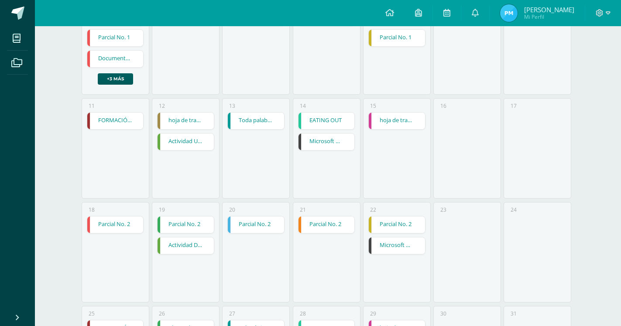
click at [392, 217] on link "Parcial No. 2" at bounding box center [397, 225] width 56 height 17
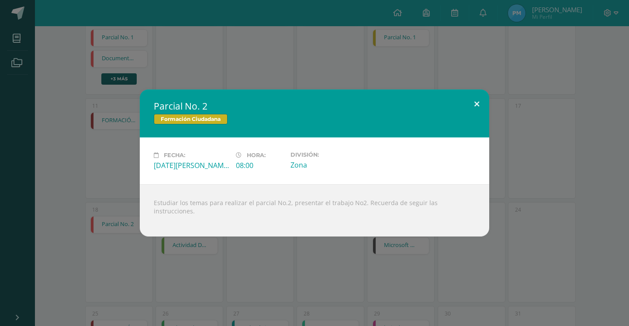
click at [478, 110] on button at bounding box center [476, 105] width 25 height 30
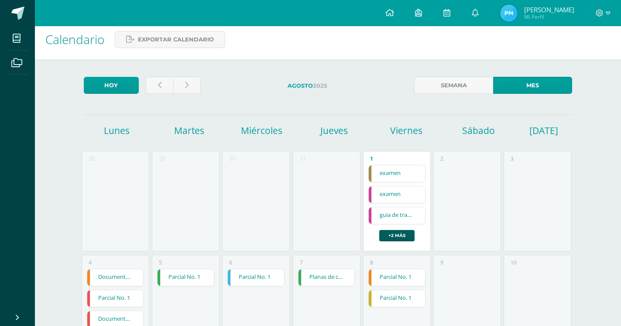
scroll to position [0, 0]
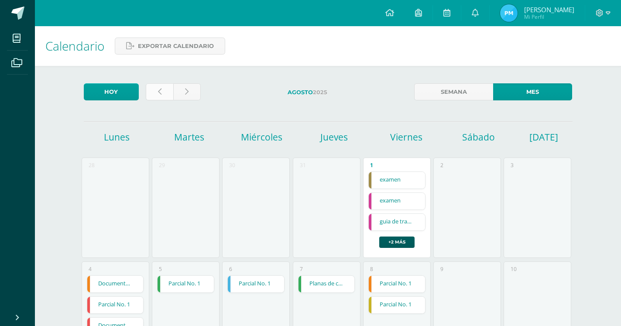
click at [158, 93] on link at bounding box center [160, 91] width 28 height 17
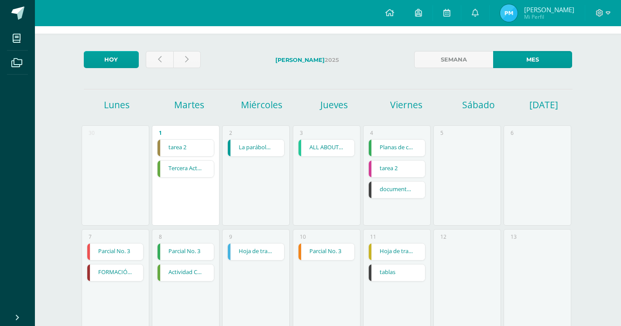
scroll to position [45, 0]
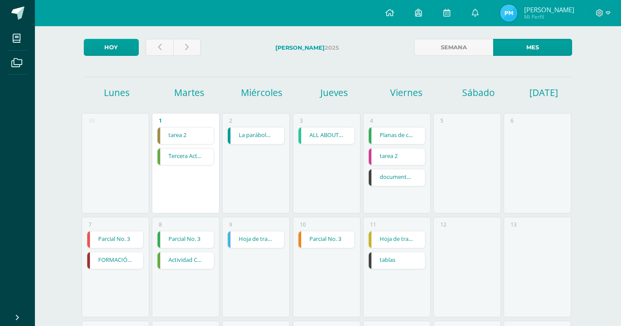
click at [394, 231] on link "Hoja de trabajo No.3" at bounding box center [397, 239] width 56 height 17
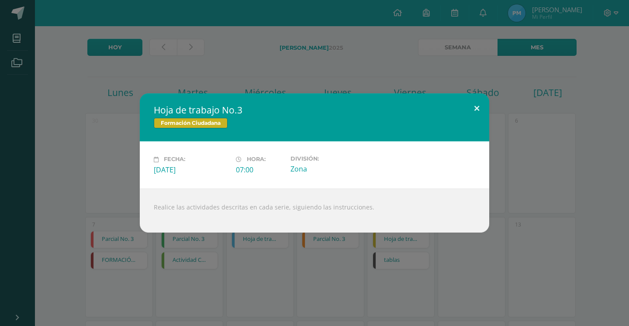
click at [473, 107] on button at bounding box center [476, 108] width 25 height 30
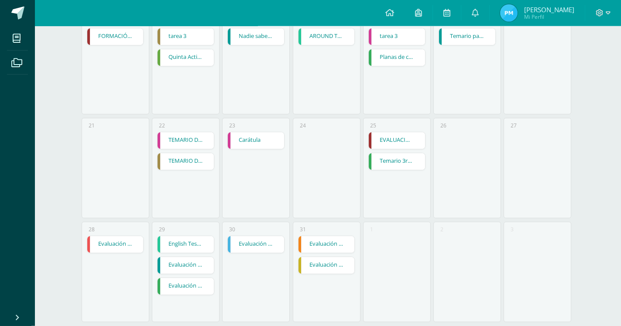
scroll to position [352, 0]
click at [324, 257] on link "Evaluación 3ra unidad" at bounding box center [327, 265] width 56 height 17
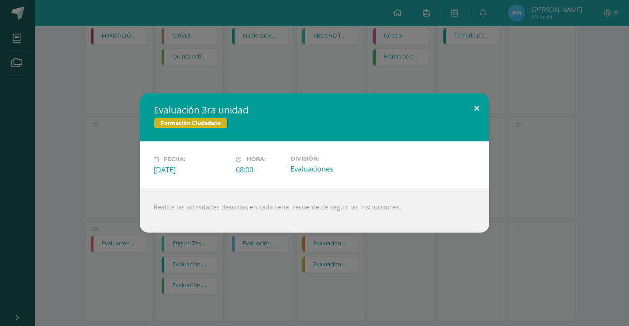
click at [476, 109] on button at bounding box center [476, 108] width 25 height 30
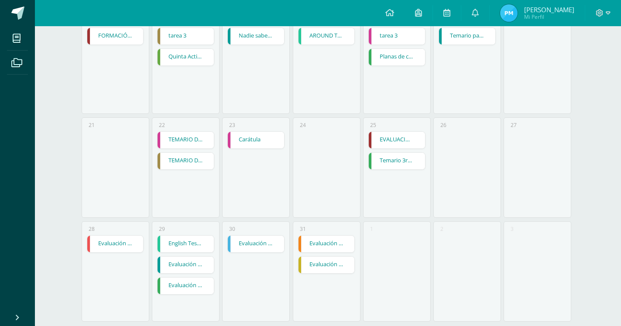
click at [168, 153] on link "TEMARIO DE UNIDAD" at bounding box center [186, 161] width 56 height 17
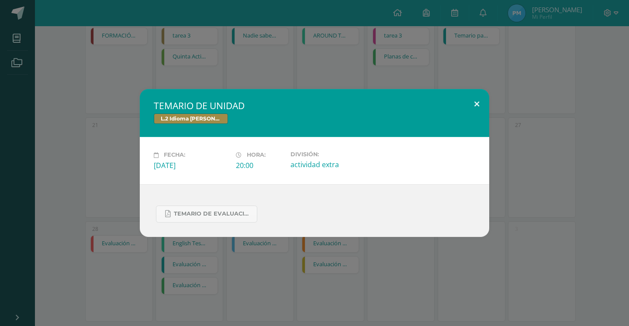
click at [476, 102] on button at bounding box center [476, 104] width 25 height 30
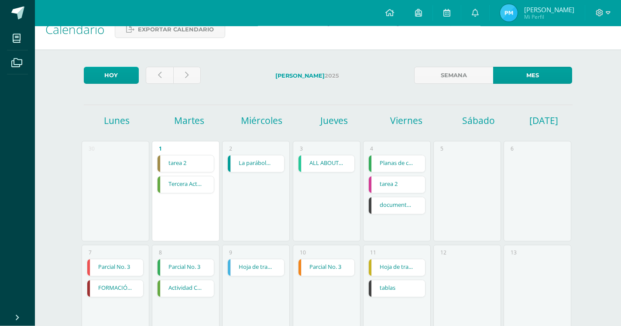
scroll to position [0, 0]
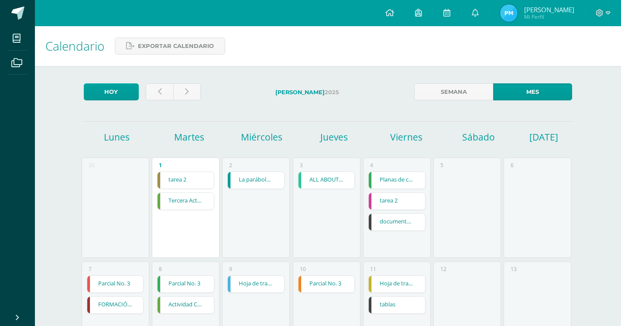
click at [190, 172] on link "tarea 2" at bounding box center [186, 180] width 56 height 17
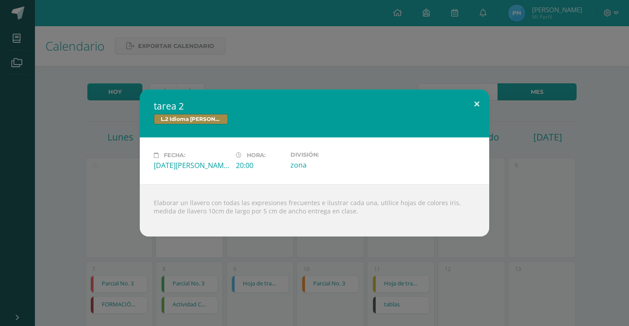
click at [476, 100] on button at bounding box center [476, 105] width 25 height 30
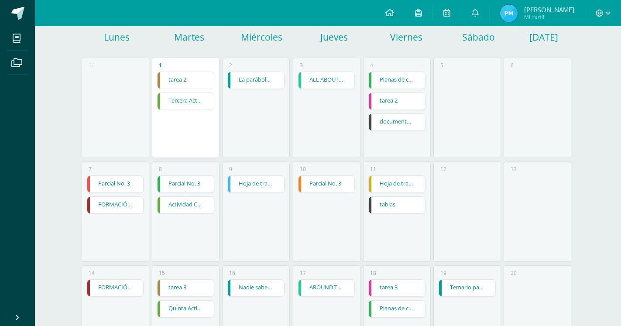
scroll to position [134, 0]
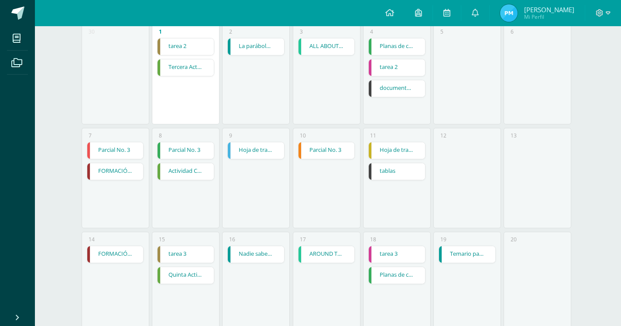
click at [402, 142] on link "Hoja de trabajo No.3" at bounding box center [397, 150] width 56 height 17
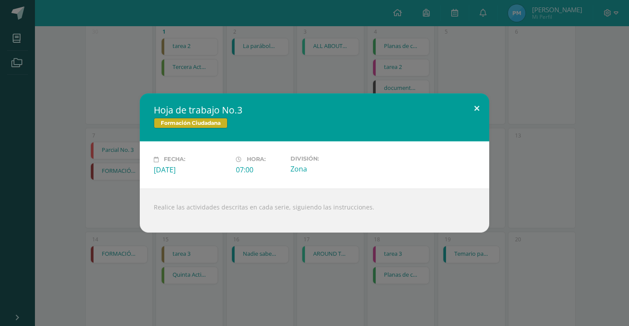
click at [471, 111] on button at bounding box center [476, 108] width 25 height 30
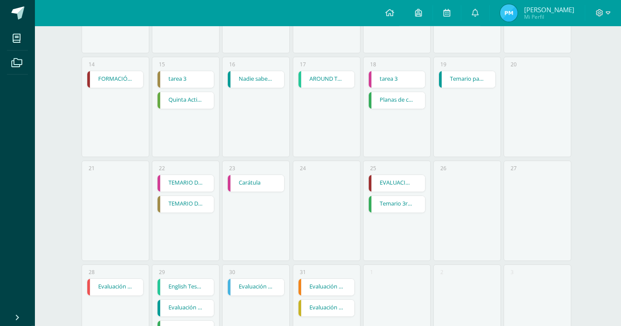
scroll to position [312, 0]
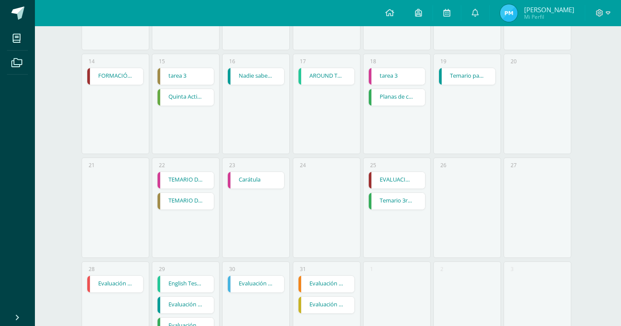
click at [172, 193] on link "TEMARIO DE UNIDAD" at bounding box center [186, 201] width 56 height 17
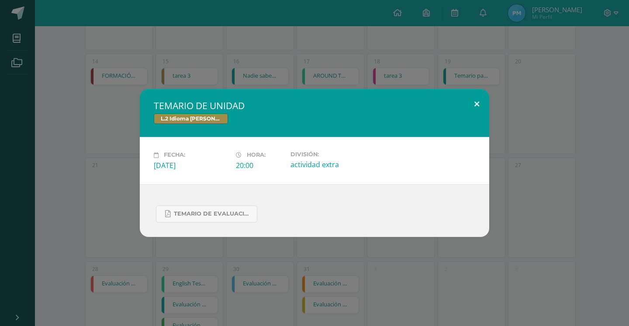
click at [477, 98] on button at bounding box center [476, 104] width 25 height 30
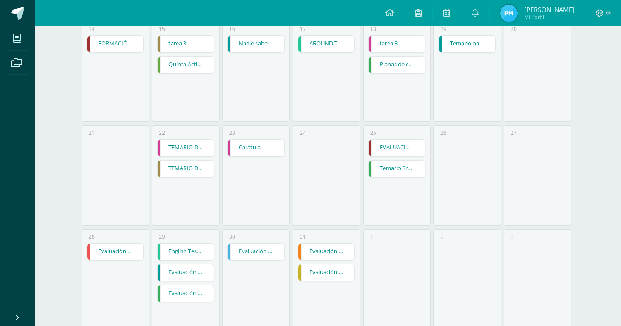
scroll to position [352, 0]
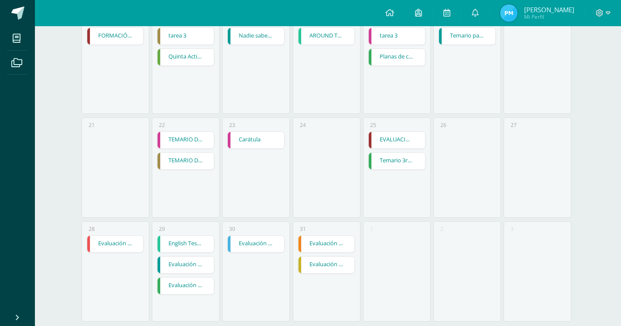
click at [328, 257] on link "Evaluación 3ra unidad" at bounding box center [327, 265] width 56 height 17
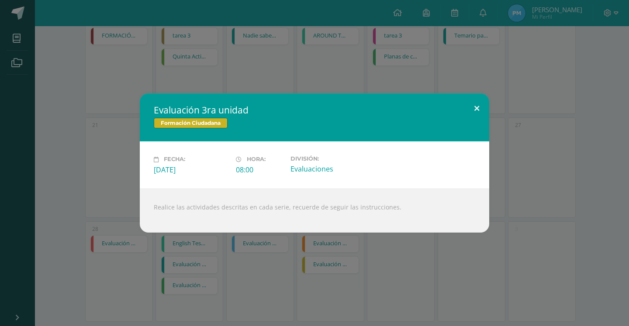
click at [474, 107] on button at bounding box center [476, 108] width 25 height 30
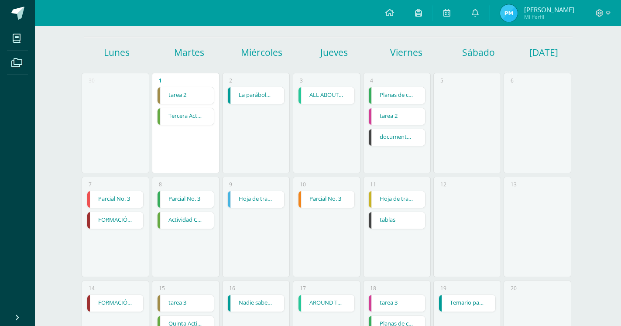
scroll to position [0, 0]
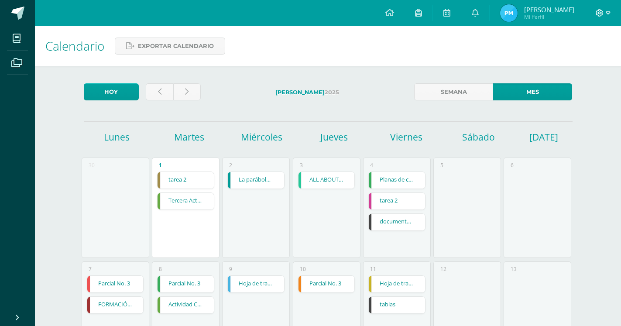
click at [606, 14] on span at bounding box center [603, 13] width 15 height 10
click at [563, 59] on span "Cerrar sesión" at bounding box center [580, 59] width 39 height 8
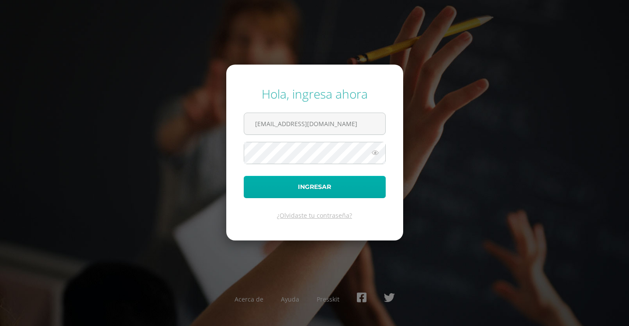
type input "[EMAIL_ADDRESS][DOMAIN_NAME]"
click at [322, 183] on button "Ingresar" at bounding box center [315, 187] width 142 height 22
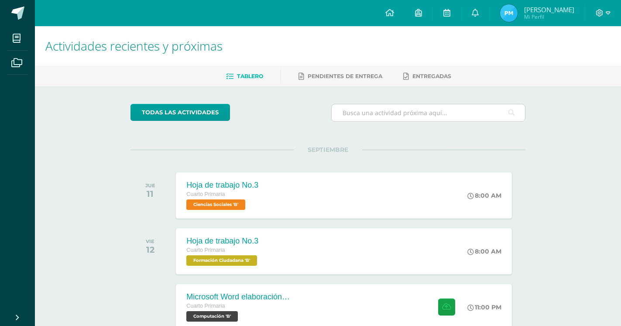
click at [374, 113] on input "text" at bounding box center [428, 112] width 193 height 17
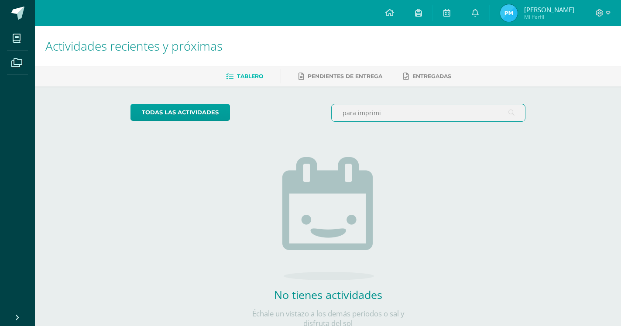
type input "para imprimir"
drag, startPoint x: 388, startPoint y: 115, endPoint x: 286, endPoint y: 120, distance: 102.8
click at [332, 120] on input "para imprimir" at bounding box center [428, 112] width 193 height 17
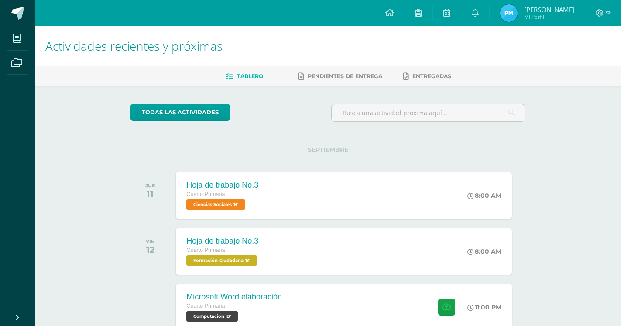
click at [320, 148] on span "SEPTIEMBRE" at bounding box center [328, 150] width 69 height 8
click at [157, 105] on link "todas las Actividades" at bounding box center [181, 112] width 100 height 17
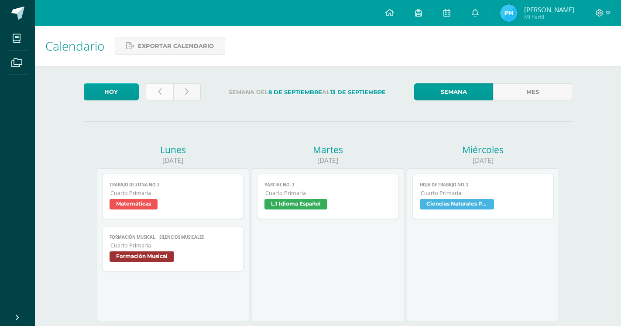
click at [155, 92] on link at bounding box center [160, 91] width 28 height 17
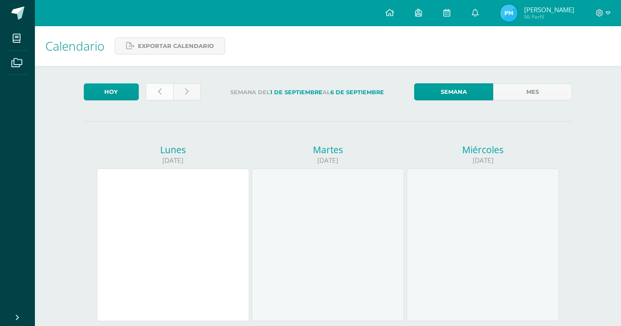
click at [159, 91] on icon at bounding box center [159, 91] width 3 height 7
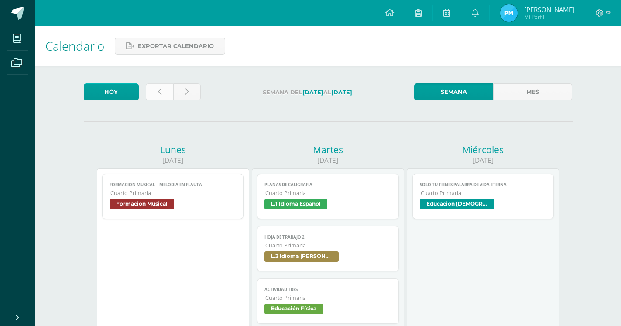
click at [155, 91] on link at bounding box center [160, 91] width 28 height 17
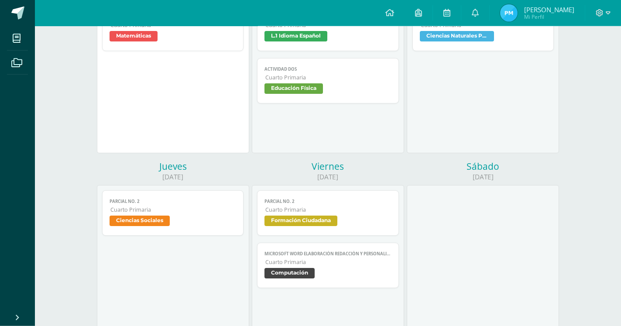
scroll to position [178, 0]
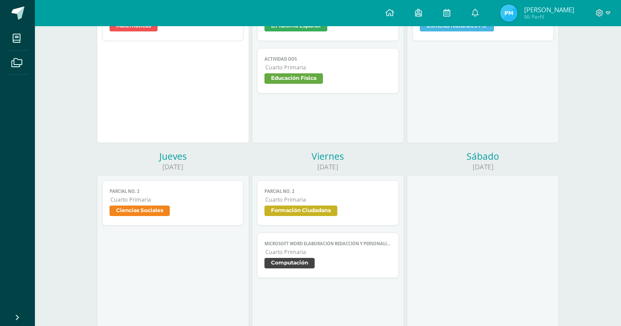
click at [300, 189] on span "Parcial No. 2" at bounding box center [328, 192] width 127 height 6
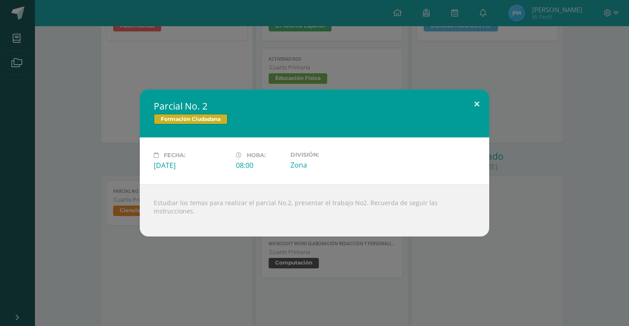
click at [477, 108] on button at bounding box center [476, 105] width 25 height 30
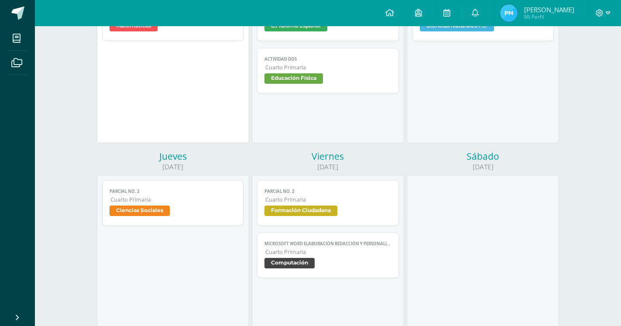
scroll to position [0, 0]
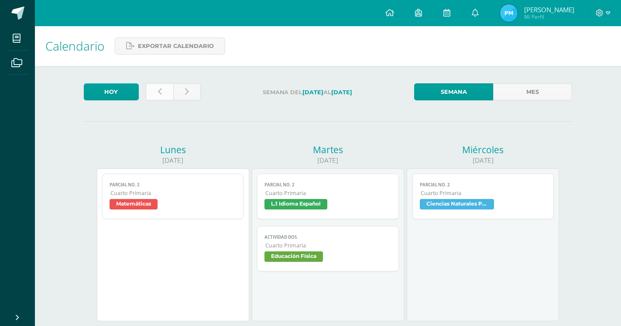
click at [159, 93] on icon at bounding box center [159, 91] width 3 height 7
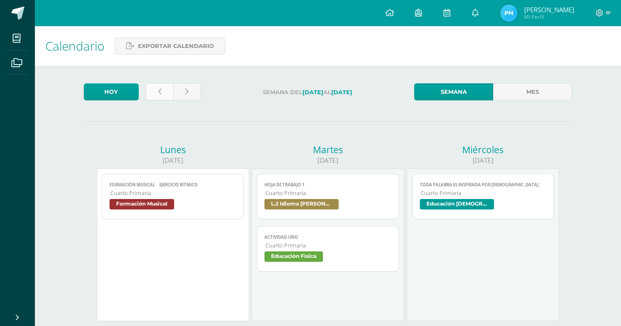
click at [167, 98] on link at bounding box center [160, 91] width 28 height 17
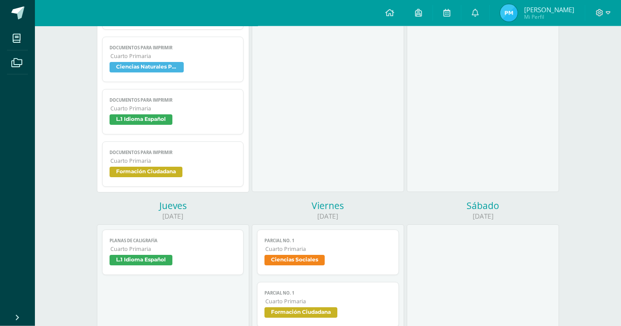
scroll to position [312, 0]
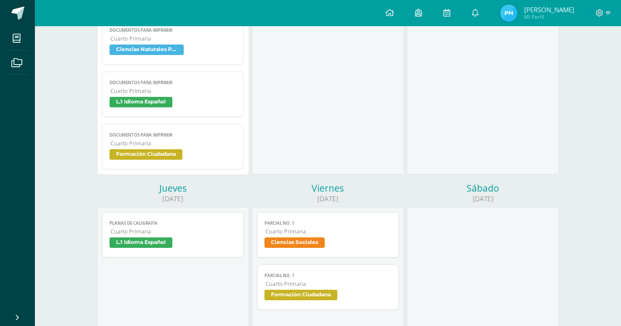
click at [152, 140] on span "Cuarto Primaria" at bounding box center [173, 143] width 126 height 7
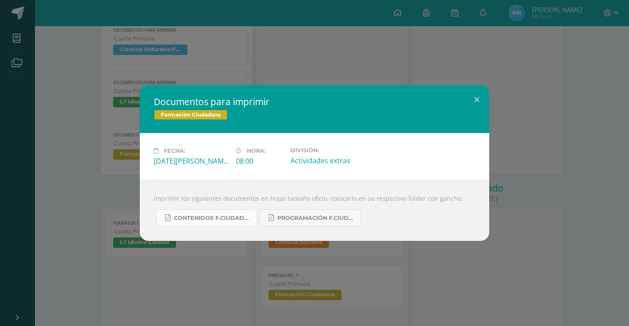
click at [193, 214] on link "Contenidos F.Ciudadana U4.pdf" at bounding box center [206, 218] width 101 height 17
click at [306, 215] on link "Programación F.Ciudadana U4......... (2).pdf" at bounding box center [309, 218] width 101 height 17
click at [474, 98] on button at bounding box center [476, 100] width 25 height 30
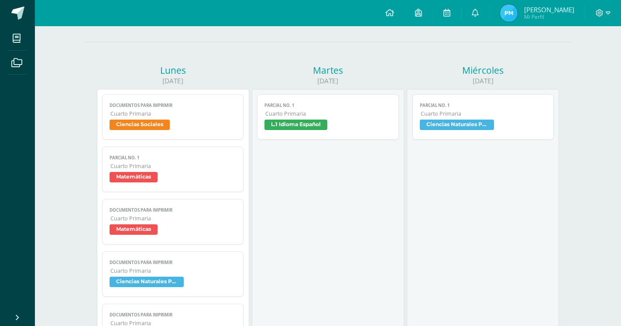
scroll to position [0, 0]
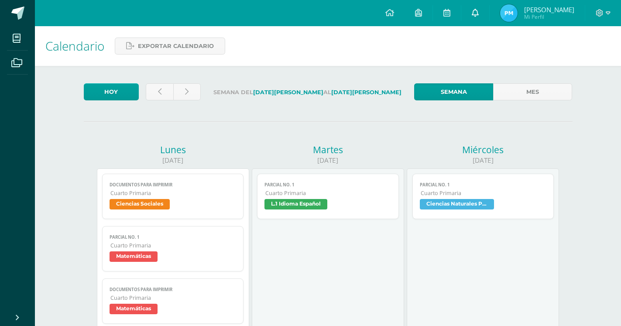
click at [479, 15] on icon at bounding box center [475, 13] width 7 height 8
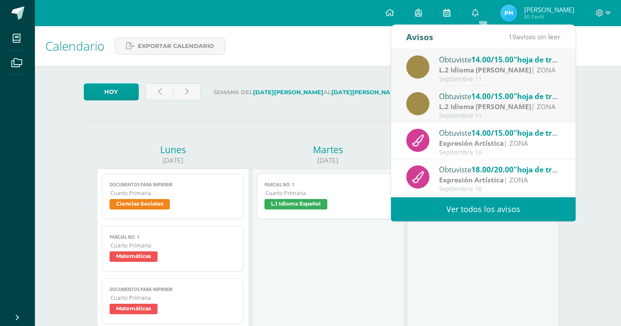
click at [451, 10] on icon at bounding box center [447, 13] width 7 height 8
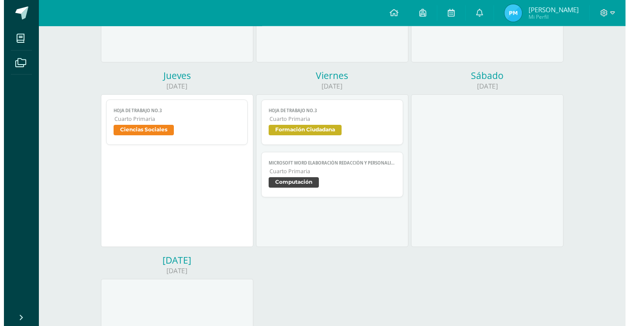
scroll to position [267, 0]
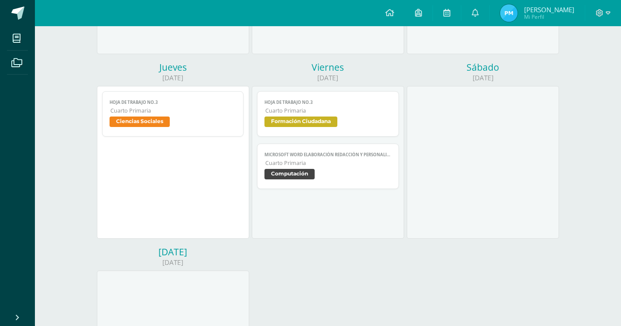
click at [307, 144] on link "Microsoft Word elaboración redacción y personalización de documentos Cuarto Pri…" at bounding box center [328, 166] width 142 height 45
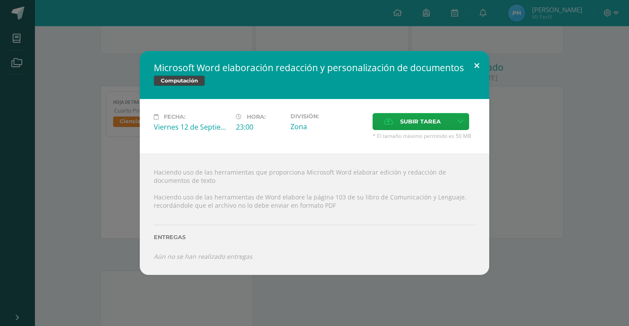
click at [479, 80] on button at bounding box center [476, 66] width 25 height 30
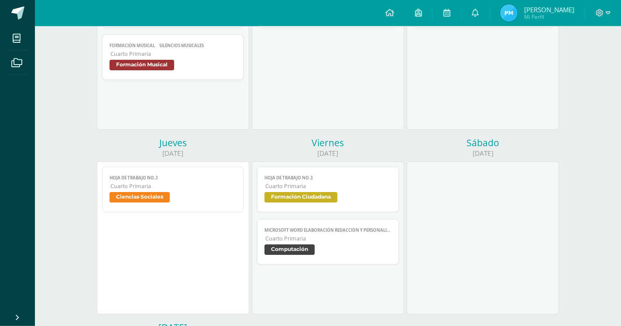
scroll to position [178, 0]
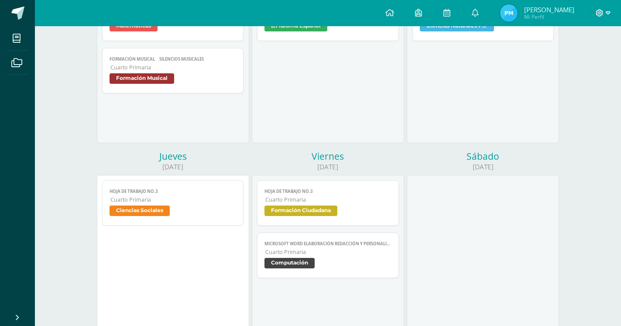
click at [605, 14] on span at bounding box center [603, 13] width 15 height 10
click at [586, 61] on span "Cerrar sesión" at bounding box center [580, 59] width 39 height 8
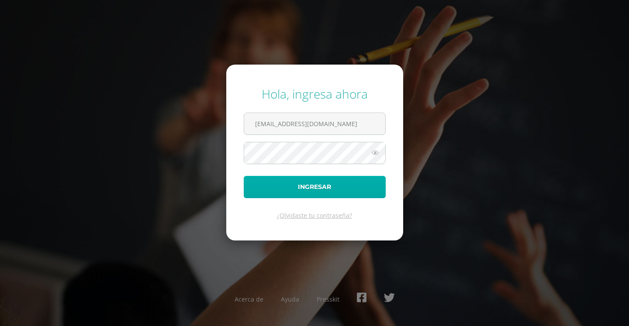
type input "[EMAIL_ADDRESS][DOMAIN_NAME]"
click at [313, 190] on button "Ingresar" at bounding box center [315, 187] width 142 height 22
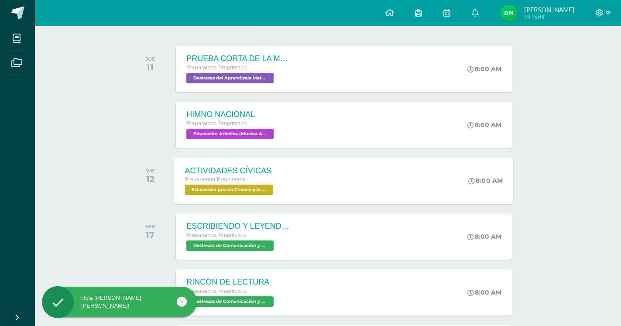
scroll to position [178, 0]
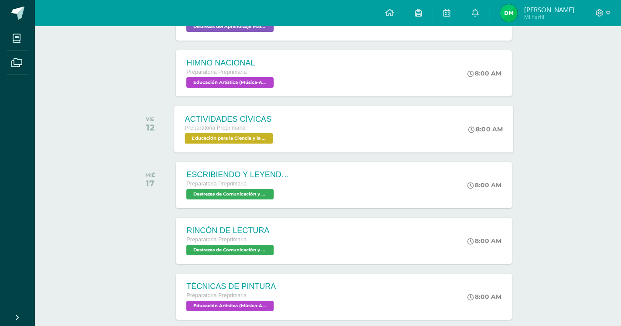
click at [243, 125] on span "Preparatoria Preprimaria" at bounding box center [215, 128] width 61 height 6
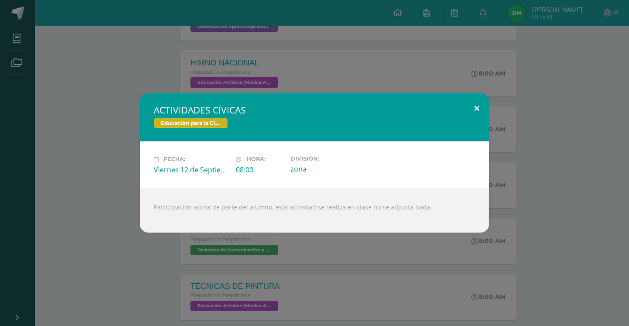
click at [477, 107] on button at bounding box center [476, 108] width 25 height 30
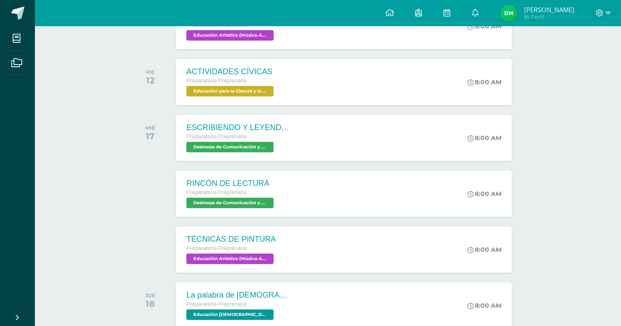
scroll to position [401, 0]
